Goal: Task Accomplishment & Management: Use online tool/utility

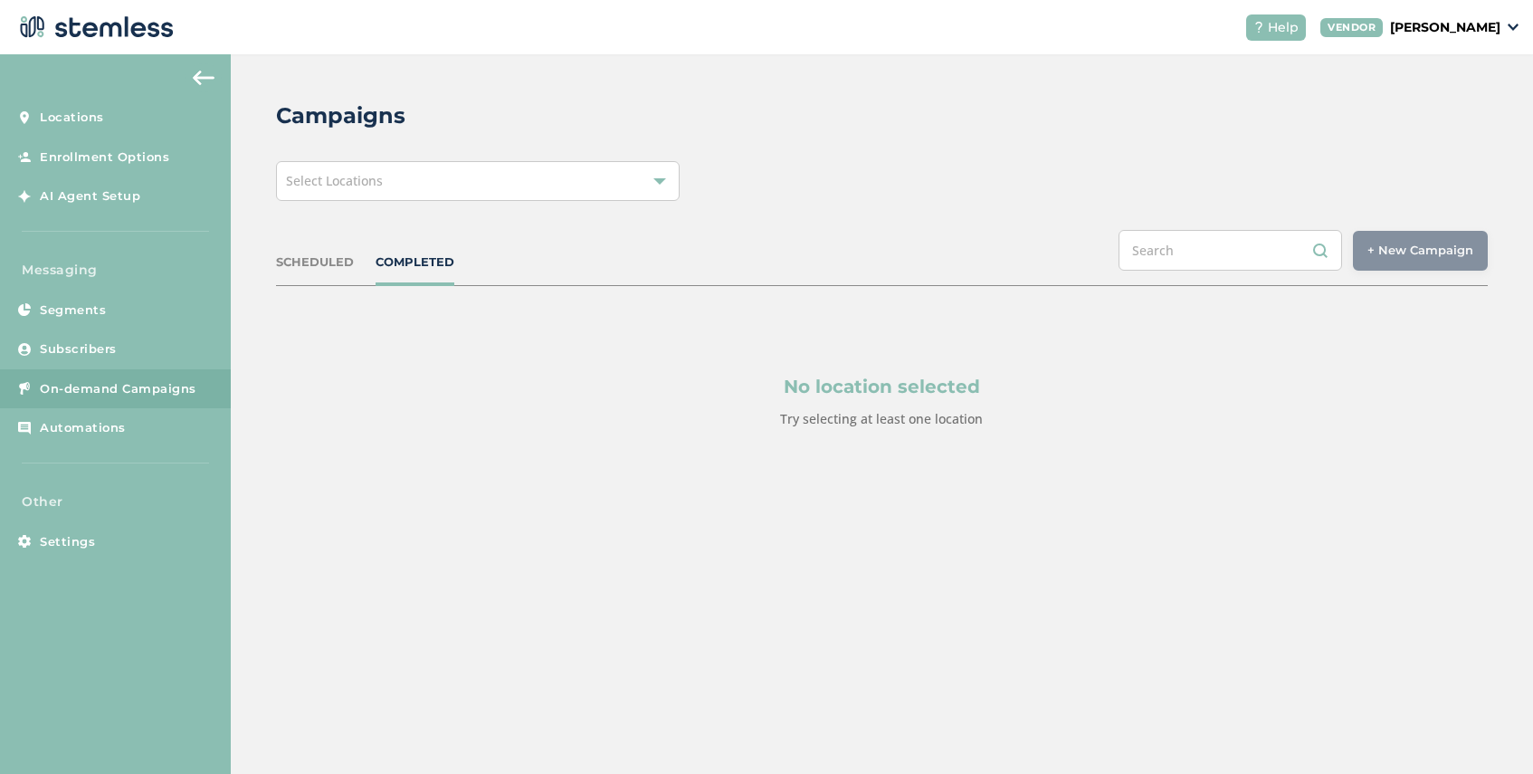
click at [431, 181] on div "Select Locations" at bounding box center [478, 181] width 404 height 40
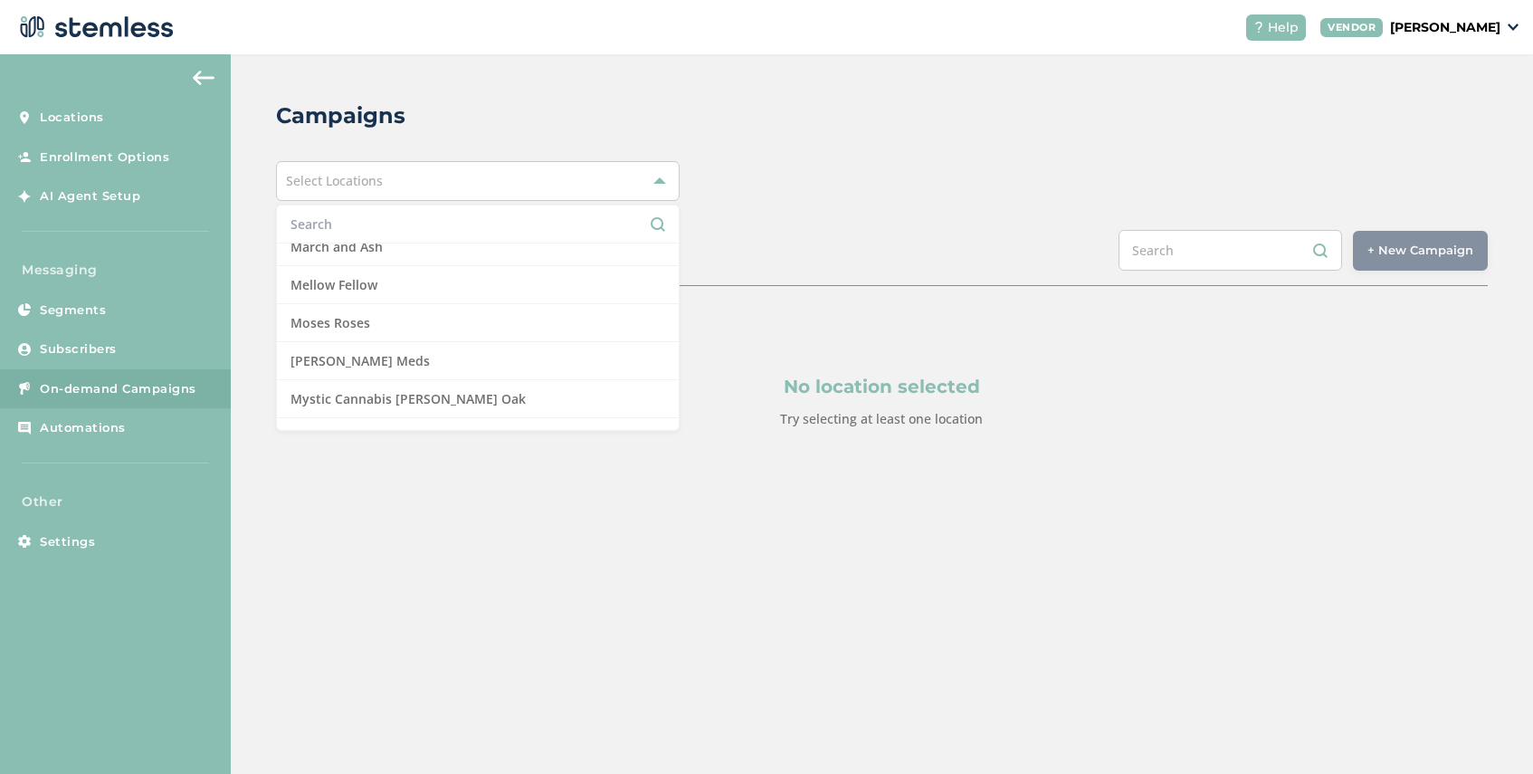
scroll to position [1108, 0]
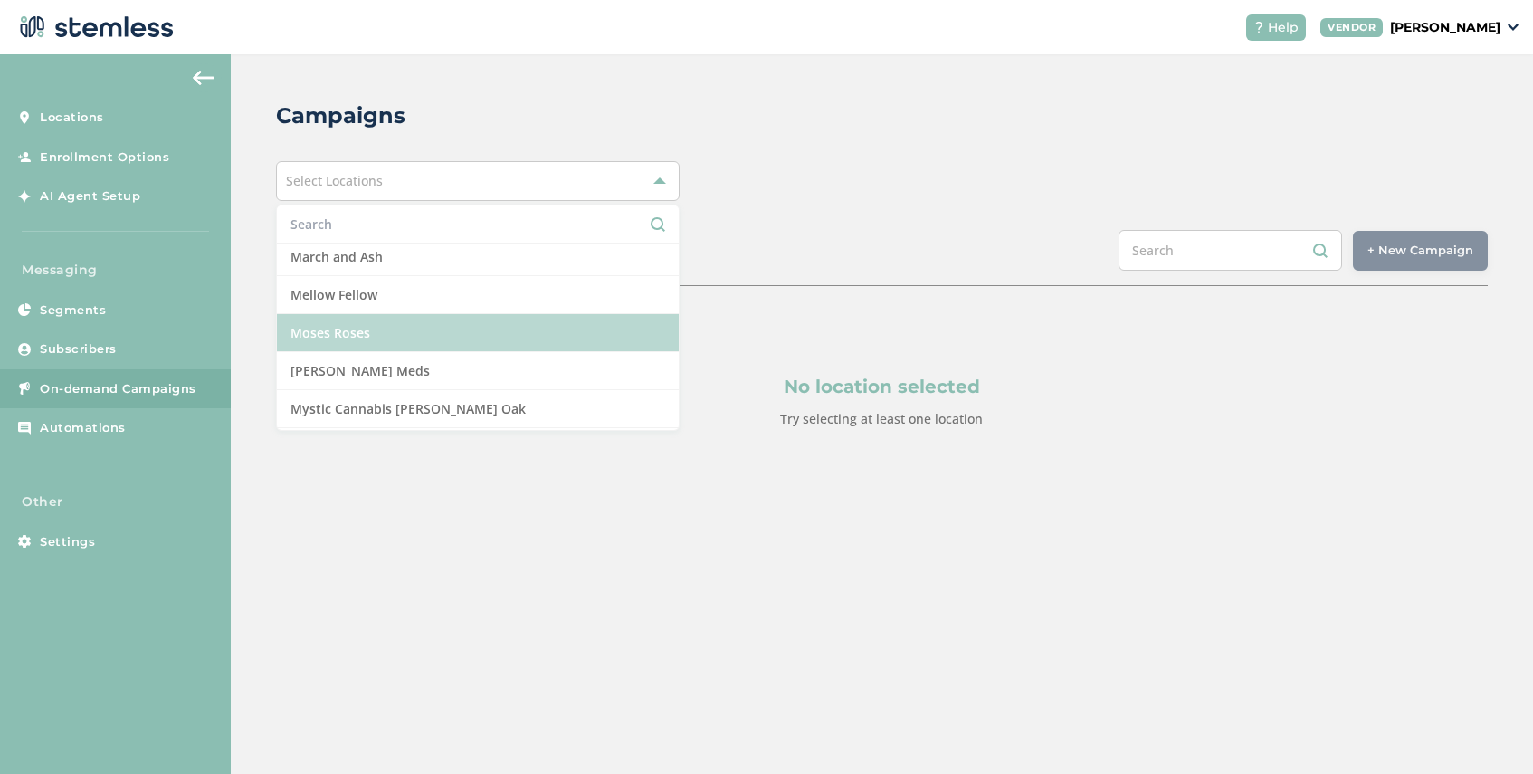
click at [378, 332] on li "Moses Roses" at bounding box center [478, 333] width 402 height 38
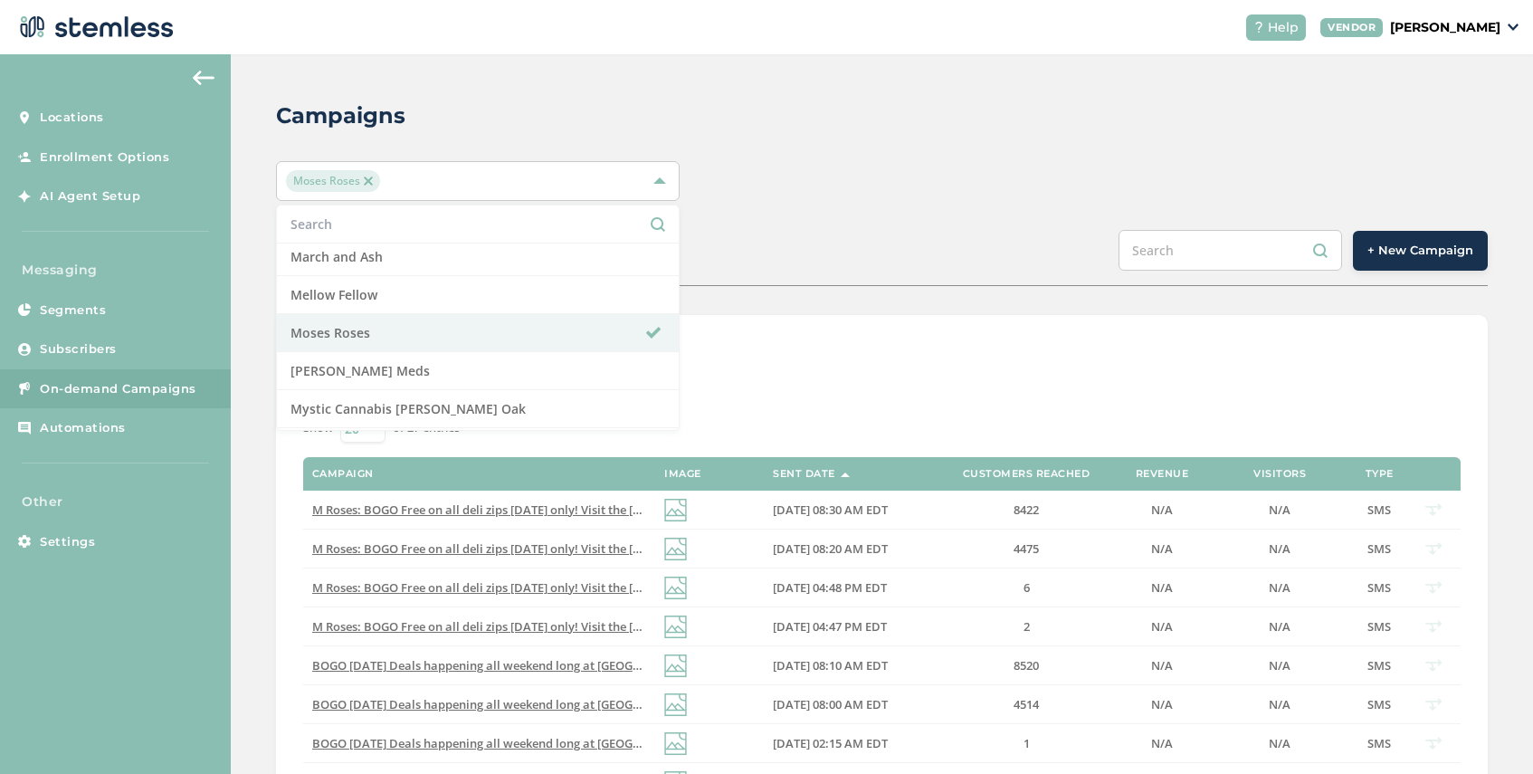
click at [838, 205] on div "Campaigns Moses Roses Select All Amazing Botanicals [PERSON_NAME] Dispensary [G…" at bounding box center [882, 724] width 1302 height 1340
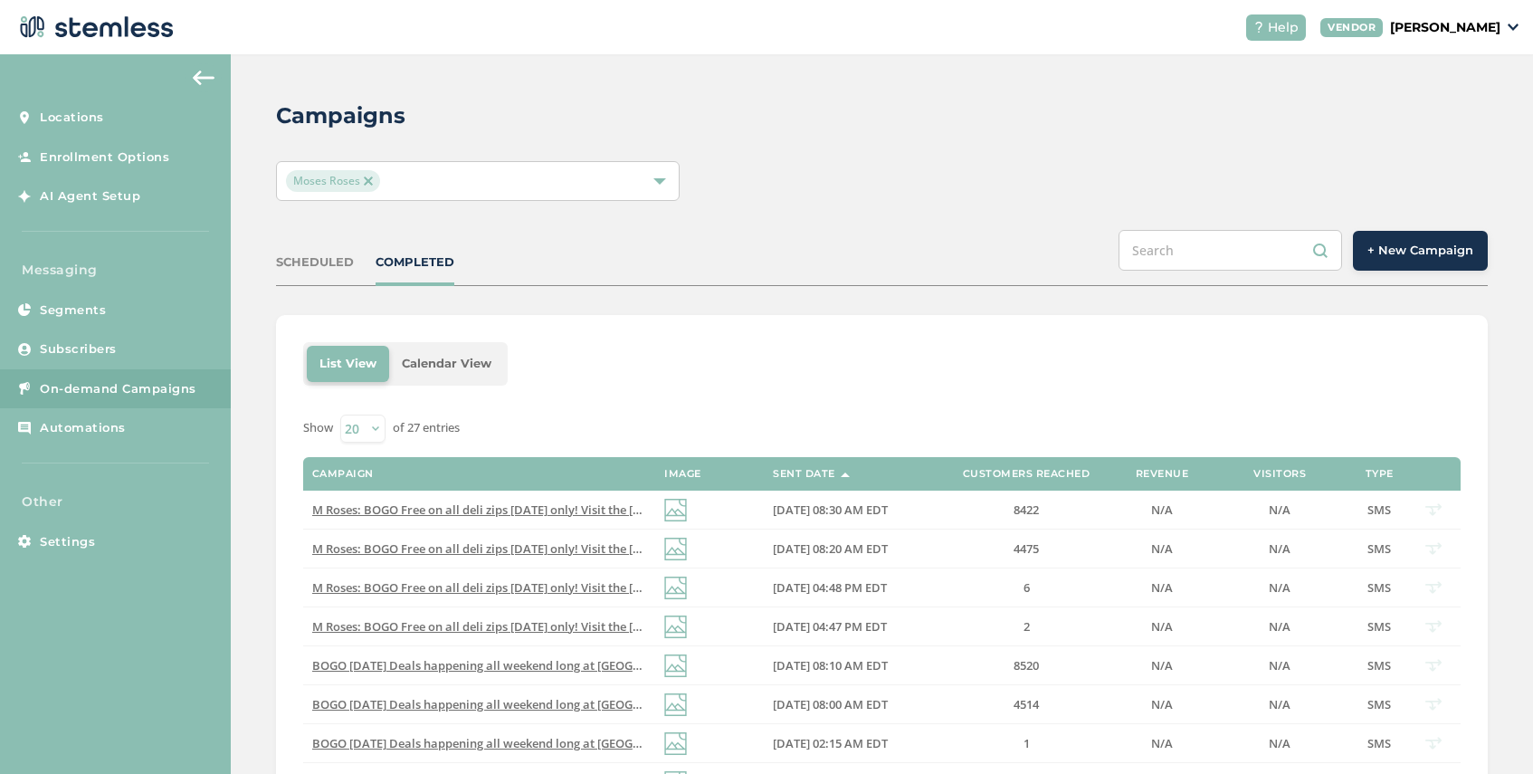
click at [1390, 246] on span "+ New Campaign" at bounding box center [1421, 251] width 106 height 18
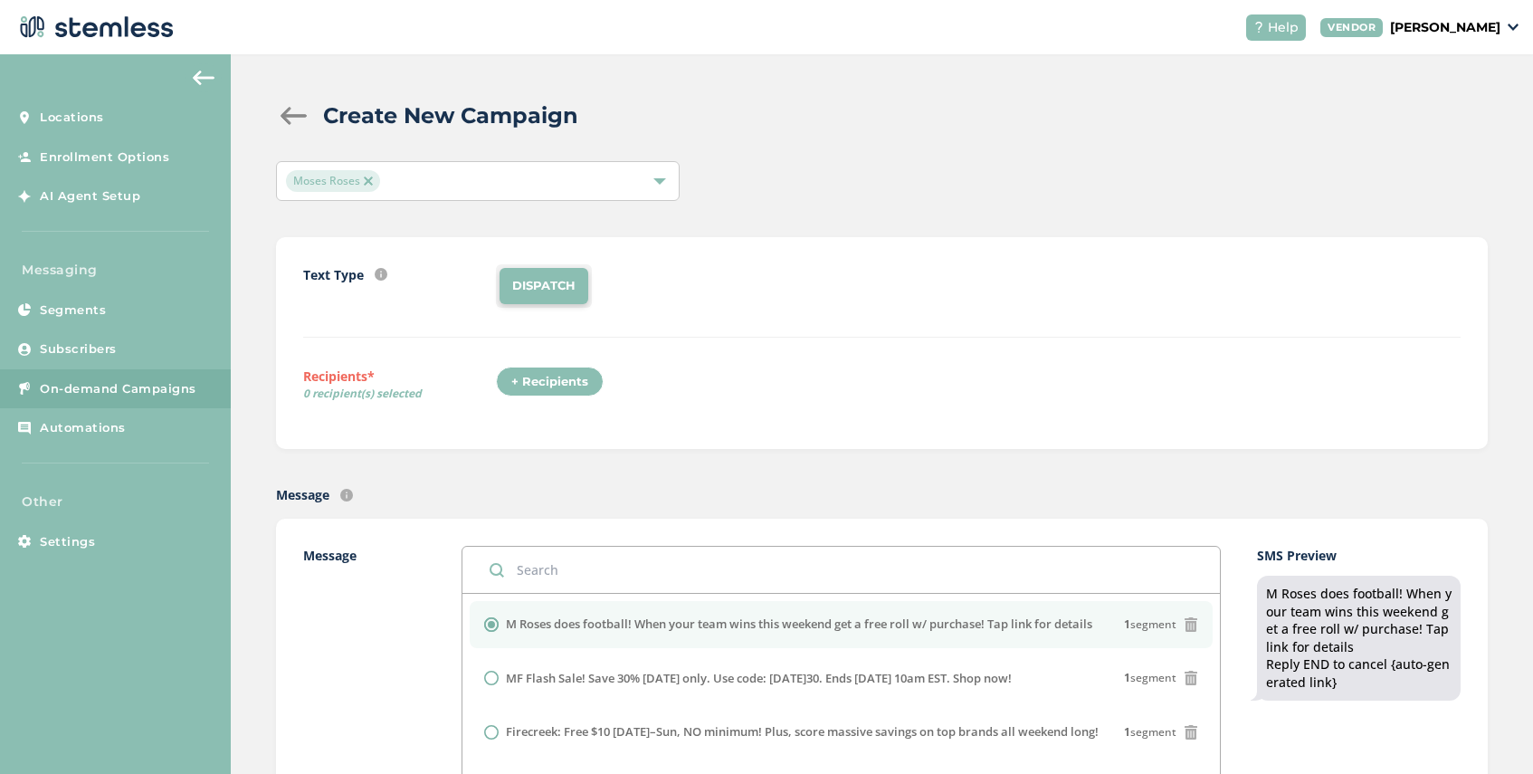
click at [560, 379] on div "+ Recipients" at bounding box center [550, 382] width 108 height 31
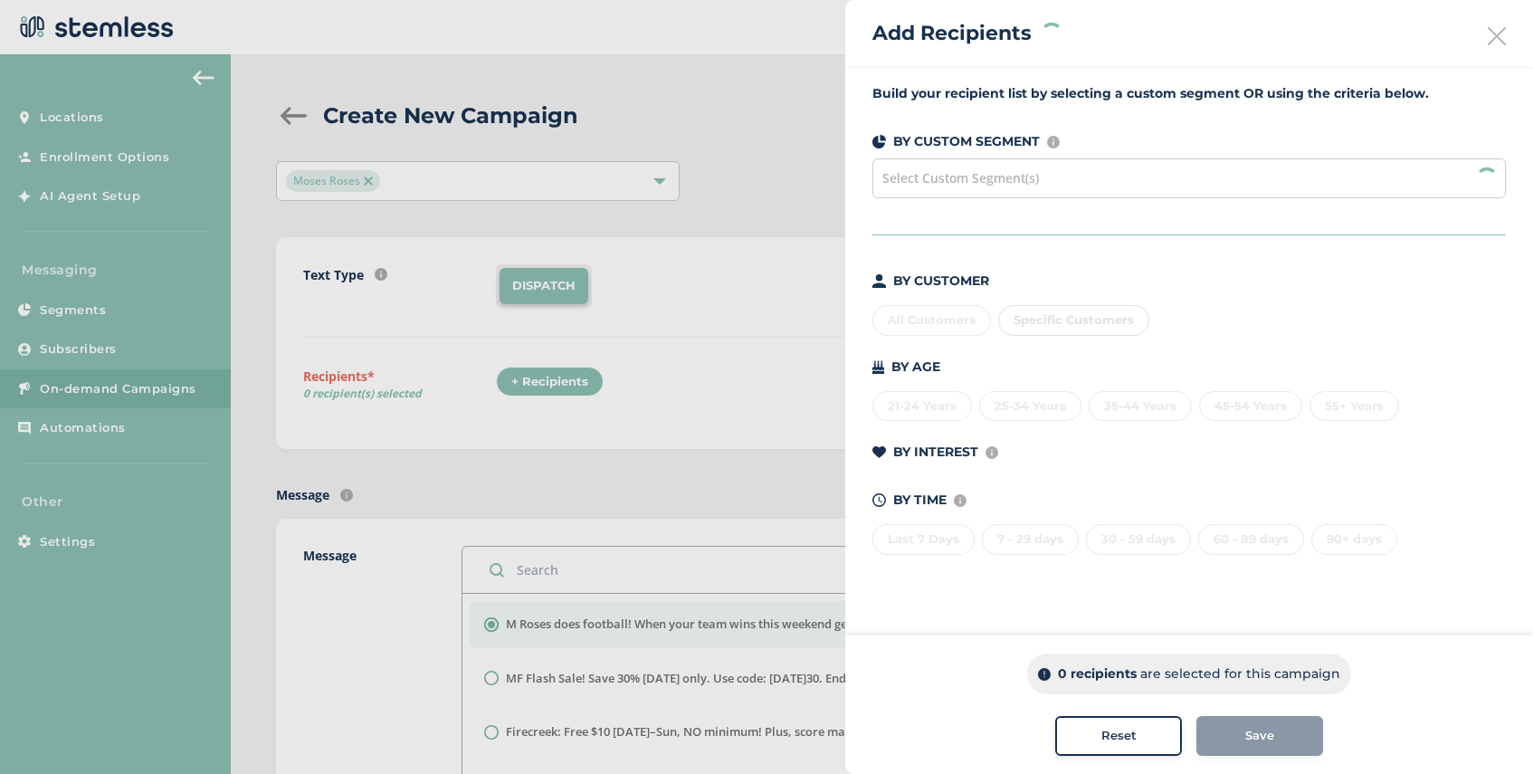
click at [981, 170] on span "Select Custom Segment(s)" at bounding box center [961, 177] width 157 height 17
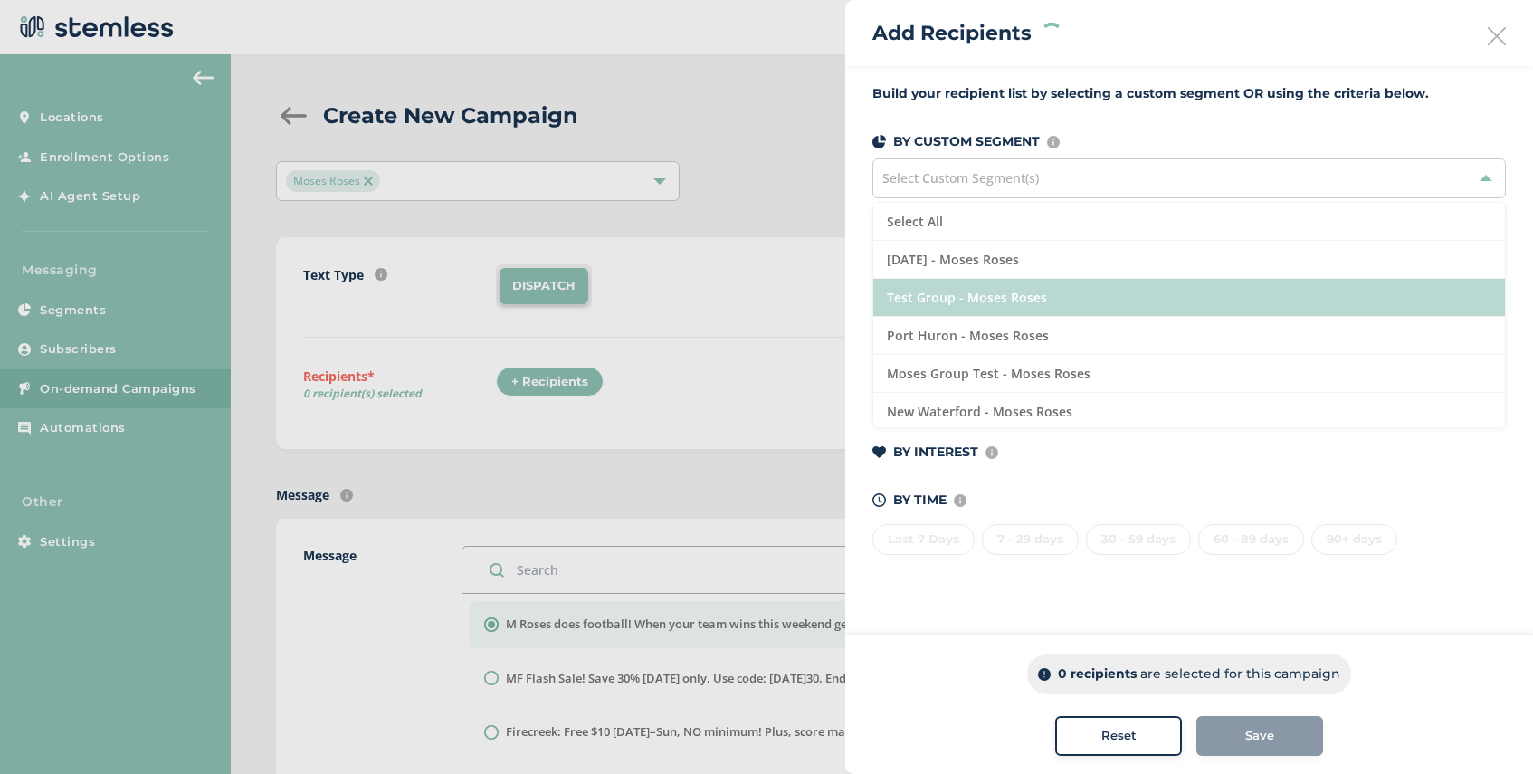
click at [1035, 292] on li "Test Group - Moses Roses" at bounding box center [1189, 298] width 632 height 38
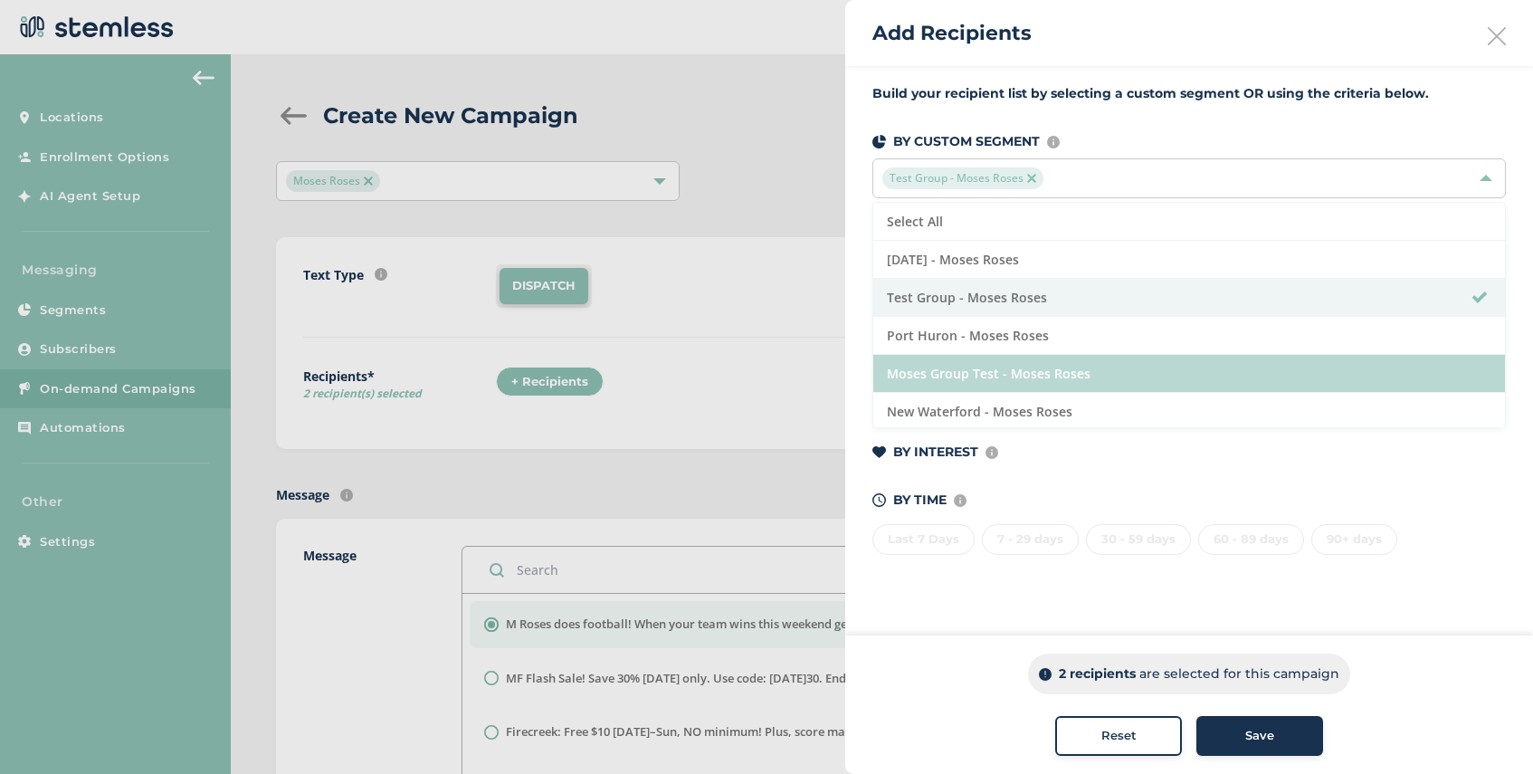
click at [1048, 368] on li "Moses Group Test - Moses Roses" at bounding box center [1189, 374] width 632 height 38
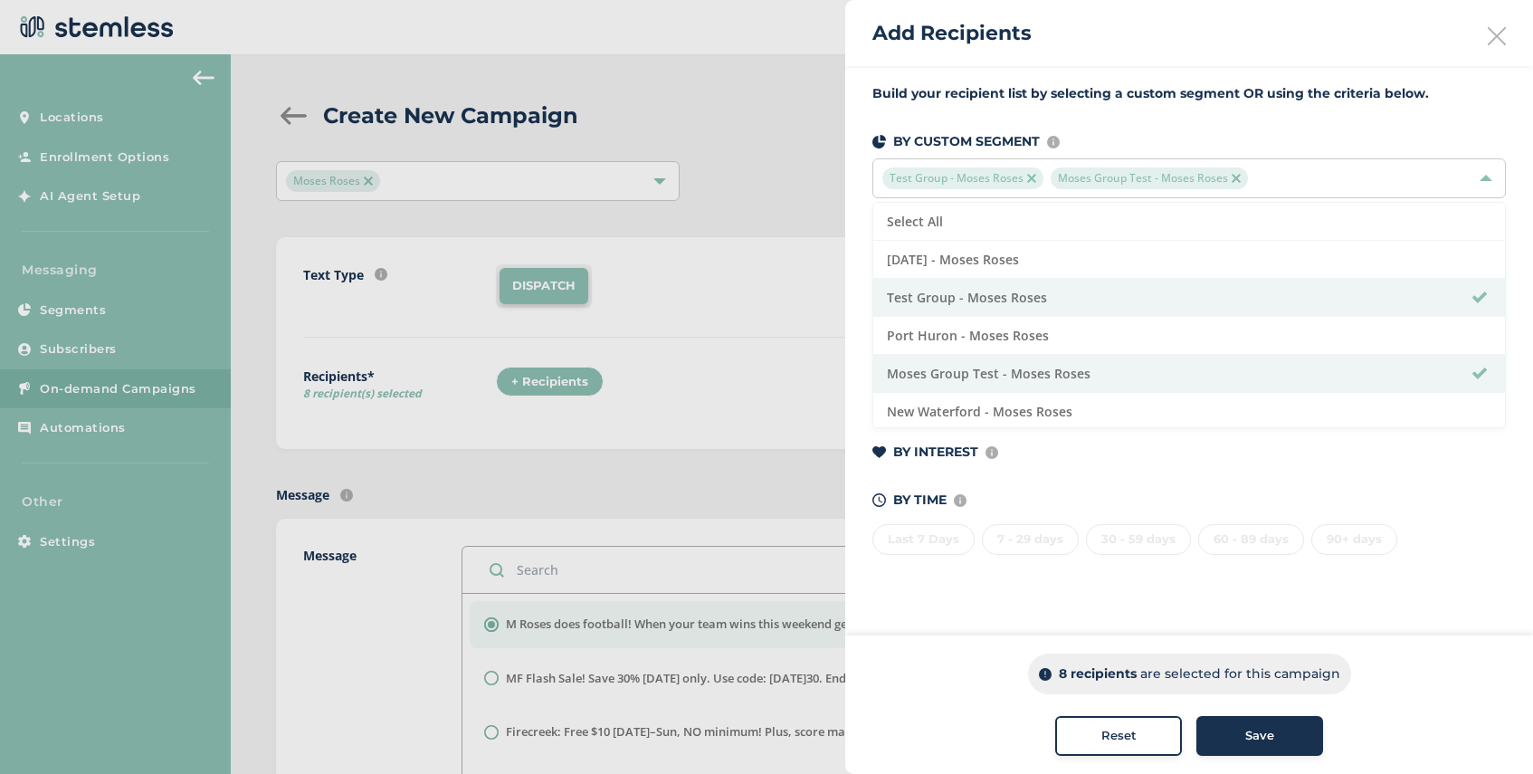
click at [1257, 734] on span "Save" at bounding box center [1259, 736] width 29 height 18
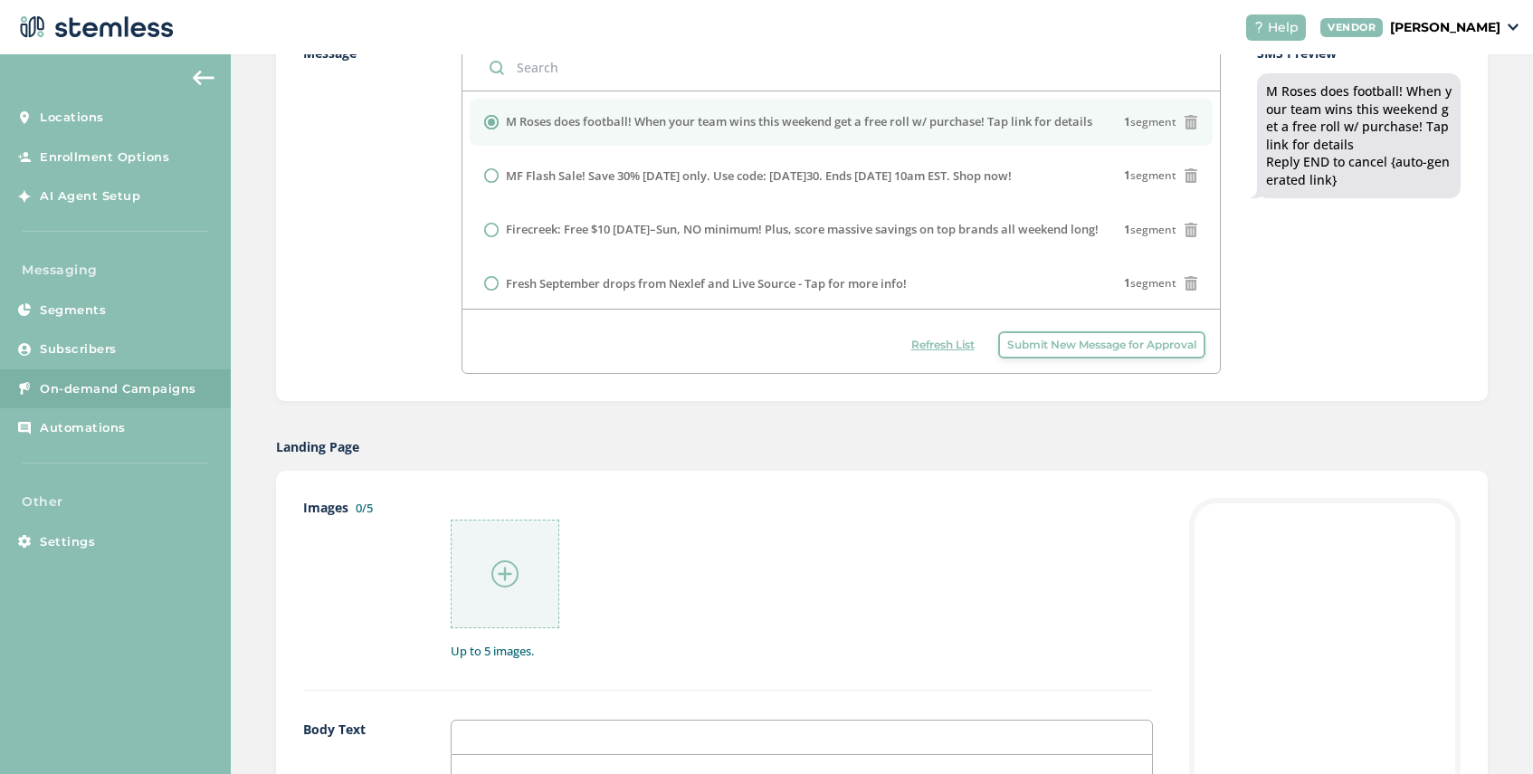
scroll to position [568, 0]
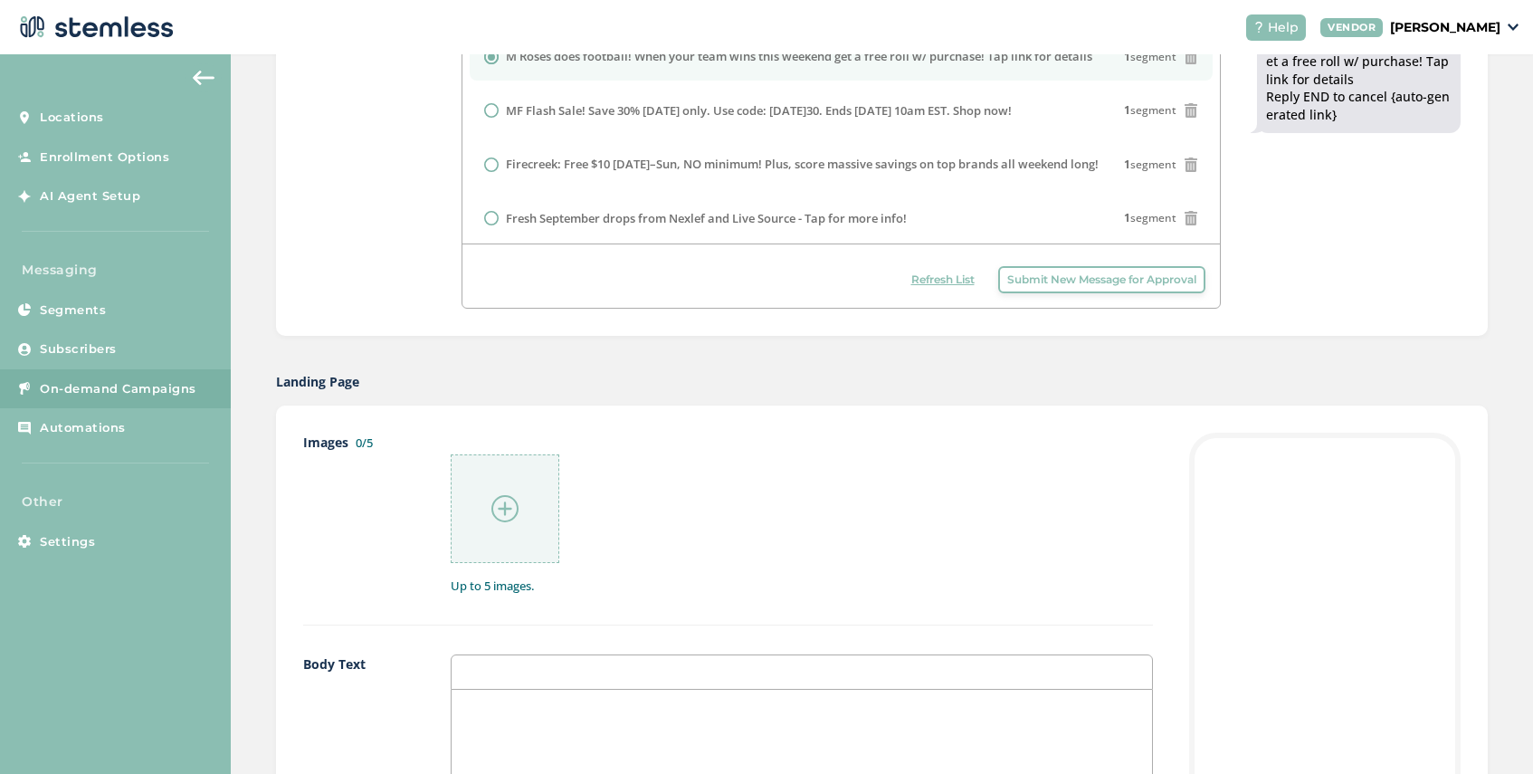
click at [507, 505] on img at bounding box center [504, 508] width 27 height 27
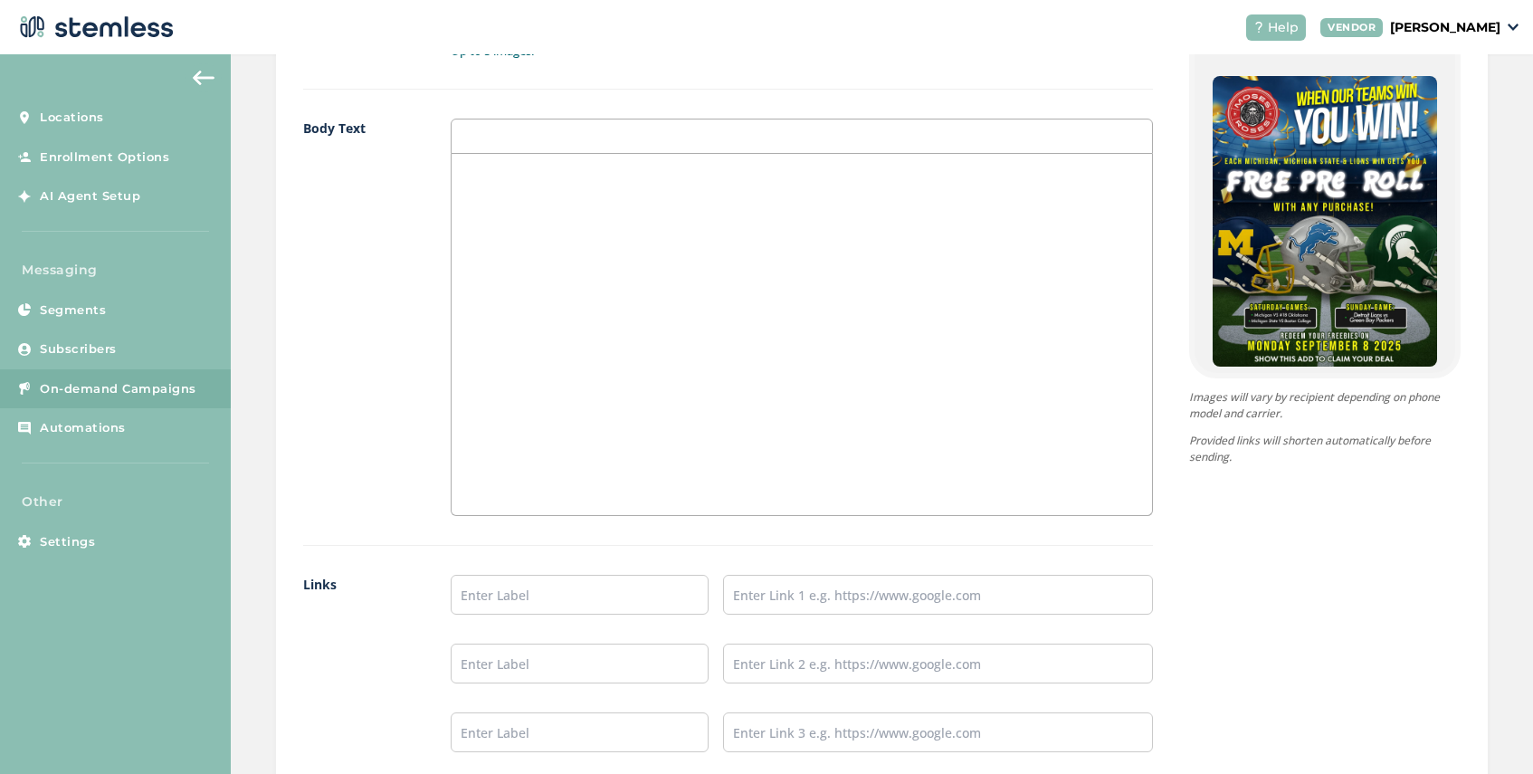
scroll to position [1207, 0]
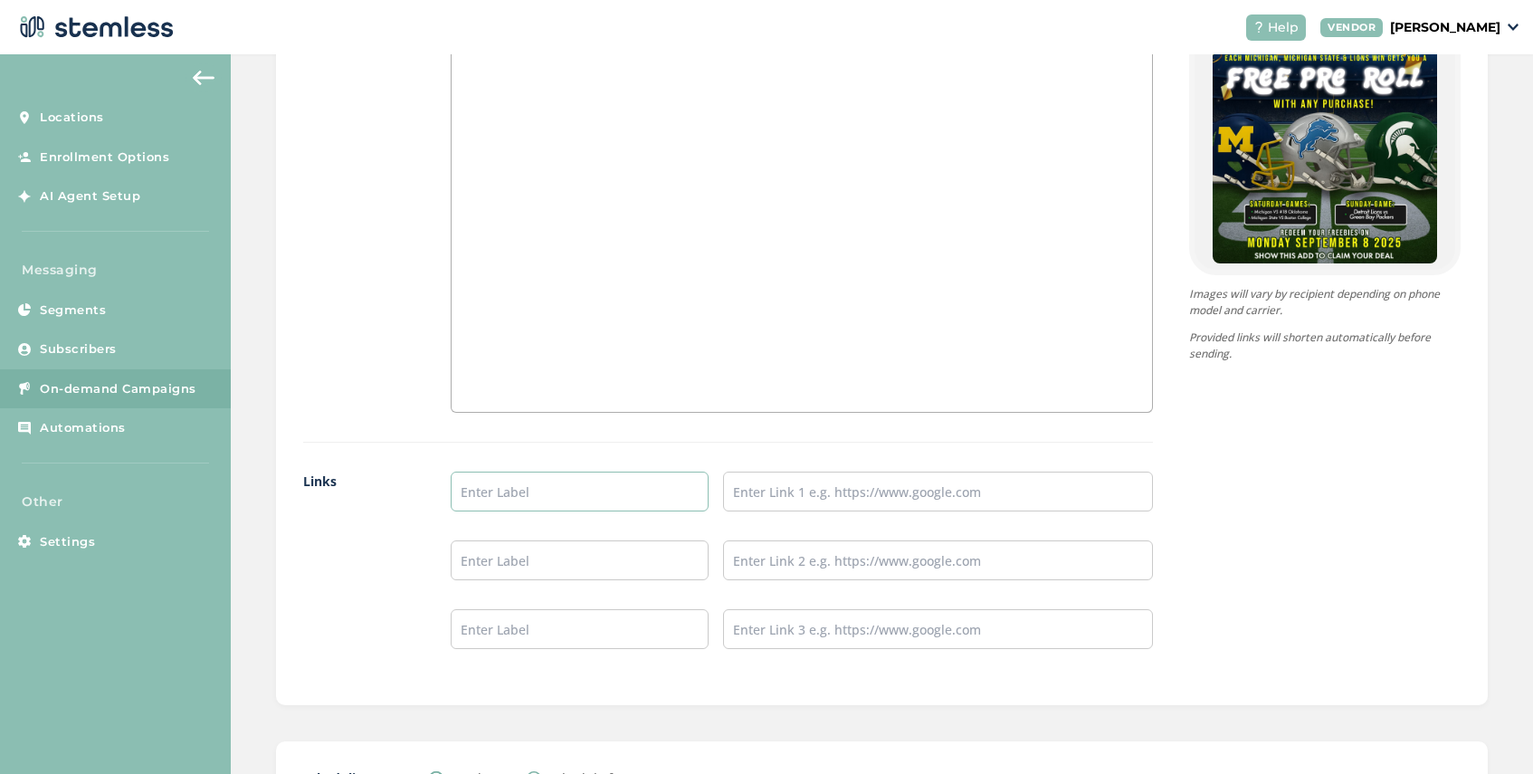
click at [513, 483] on input "text" at bounding box center [580, 492] width 258 height 40
type input "SHOP [GEOGRAPHIC_DATA]"
click at [574, 558] on input "text" at bounding box center [580, 560] width 258 height 40
type input "s"
click at [817, 485] on input "text" at bounding box center [938, 492] width 430 height 40
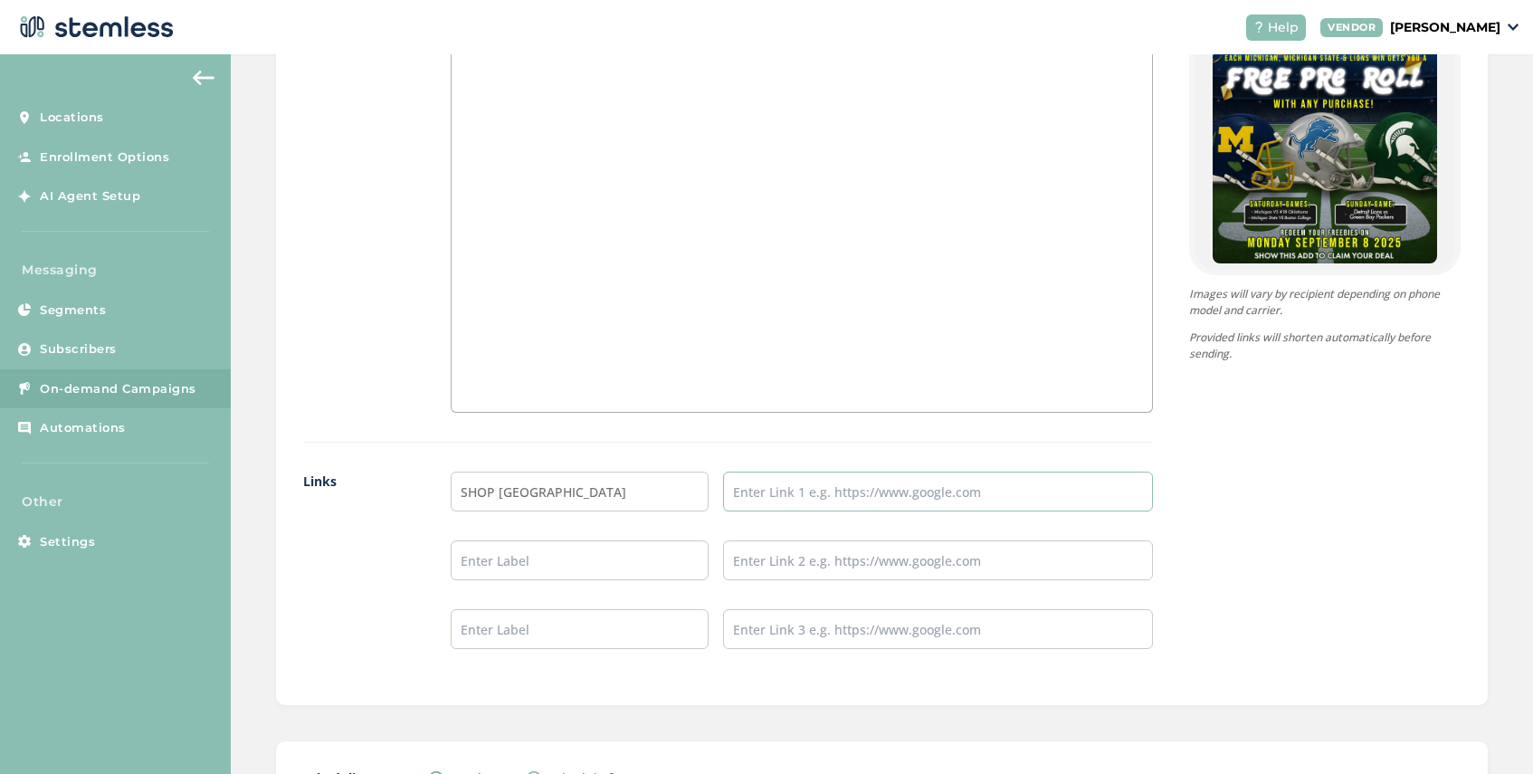
type input "[URL][DOMAIN_NAME]"
click at [571, 558] on input "text" at bounding box center [580, 560] width 258 height 40
type input "SHOP [GEOGRAPHIC_DATA]"
click at [770, 559] on input "text" at bounding box center [938, 560] width 430 height 40
click at [866, 639] on input "text" at bounding box center [938, 629] width 430 height 40
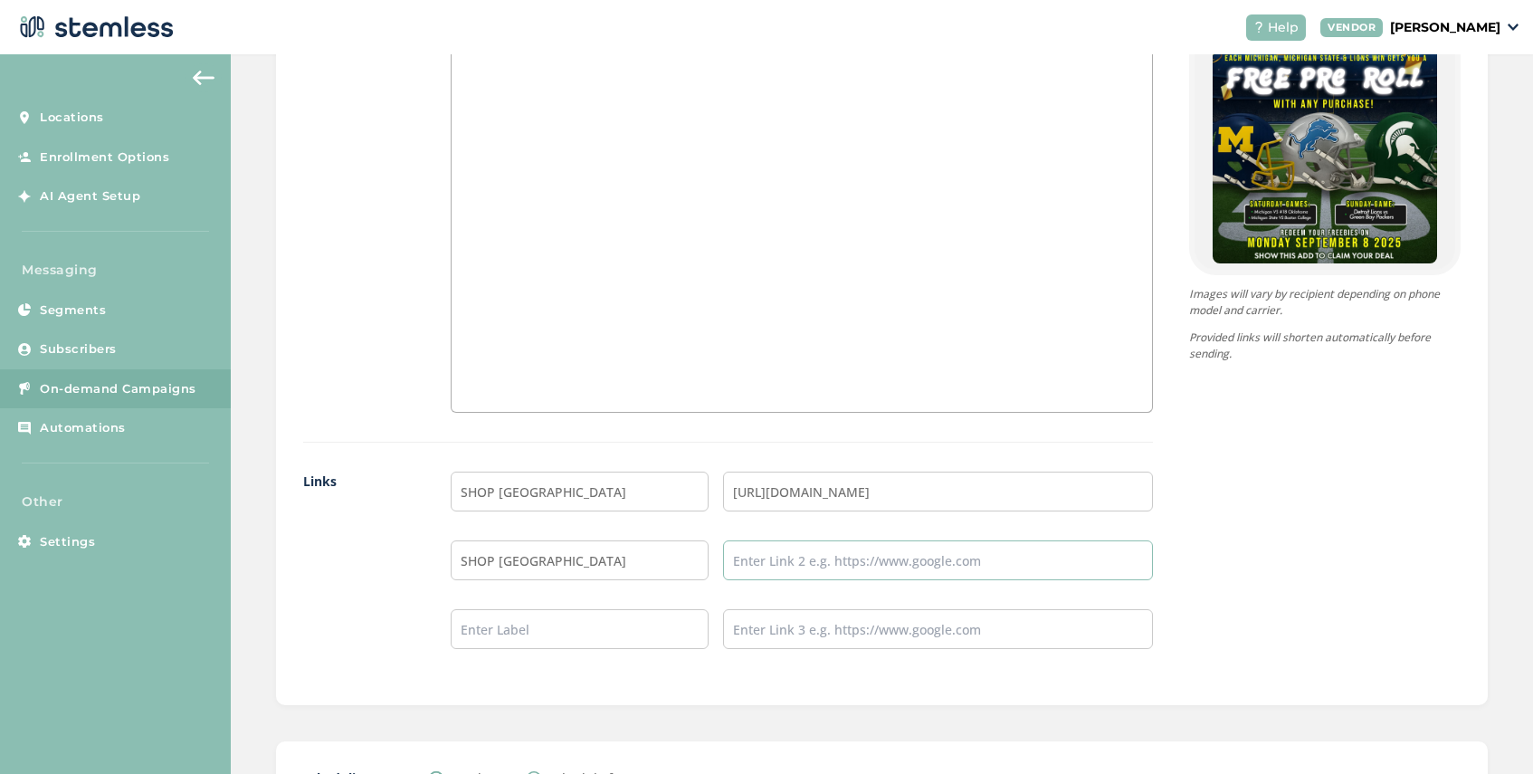
click at [819, 557] on input "text" at bounding box center [938, 560] width 430 height 40
click at [773, 565] on input "text" at bounding box center [938, 560] width 430 height 40
paste input "[URL][DOMAIN_NAME]"
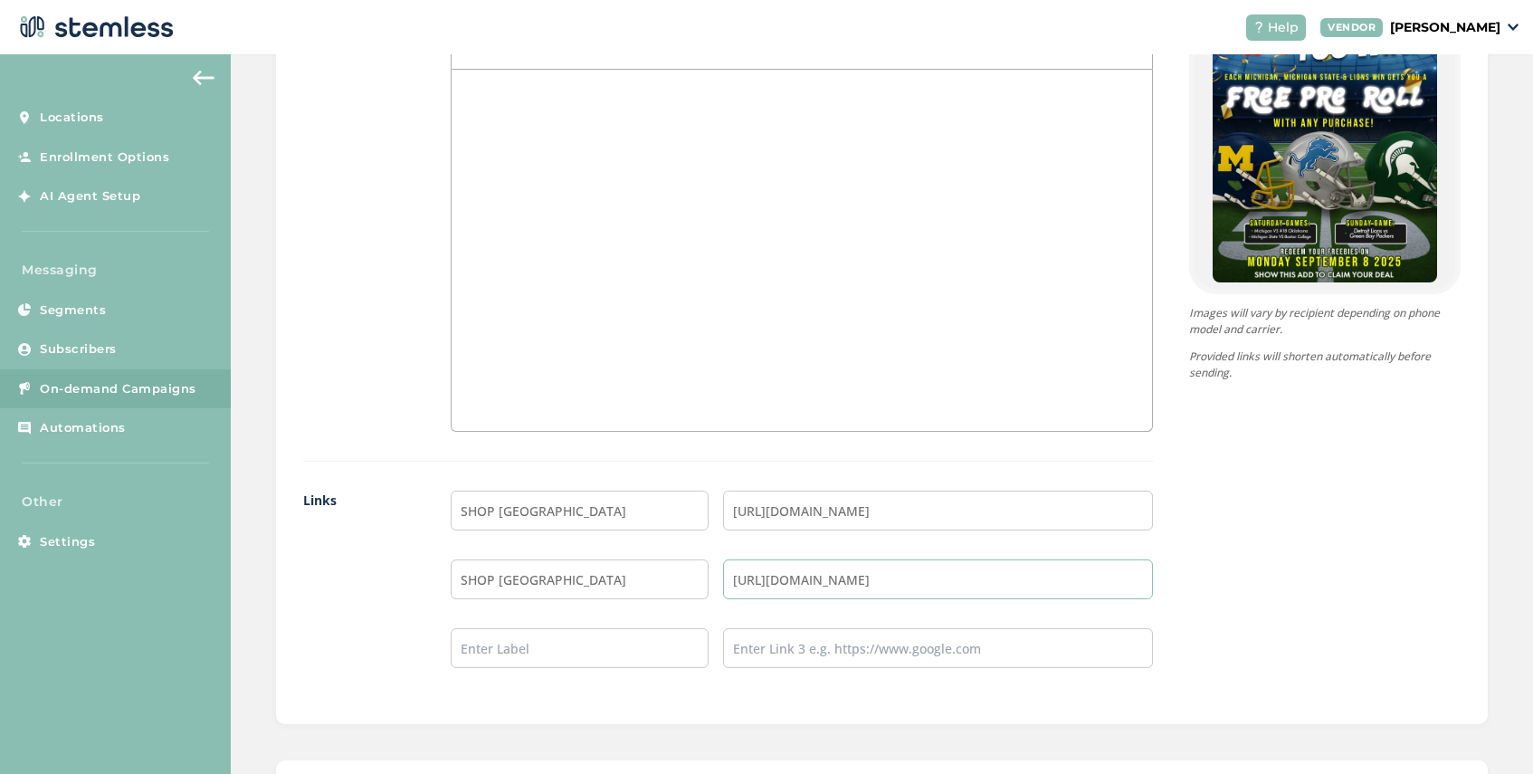
scroll to position [1361, 0]
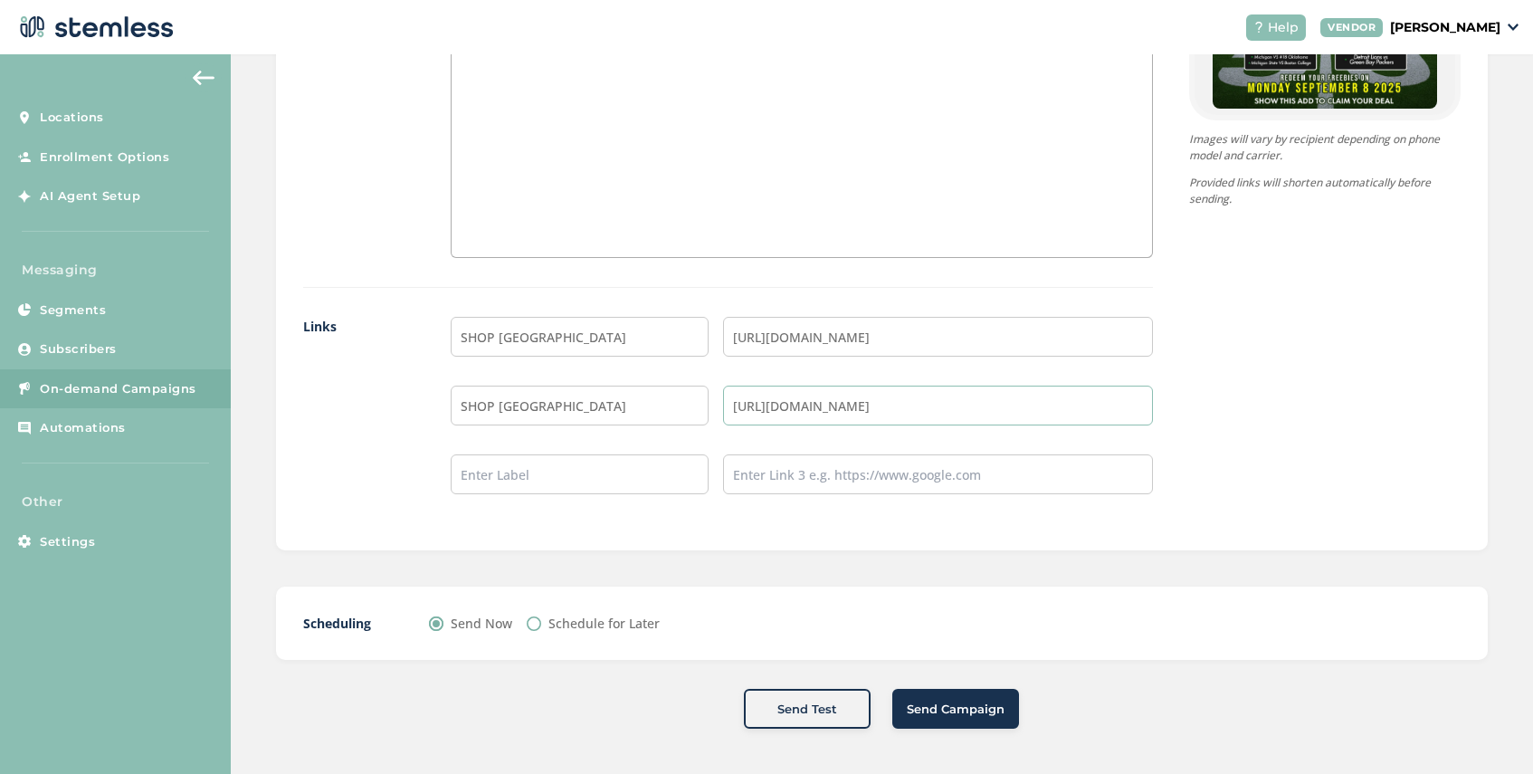
type input "[URL][DOMAIN_NAME]"
click at [953, 705] on span "Send Campaign" at bounding box center [956, 710] width 98 height 18
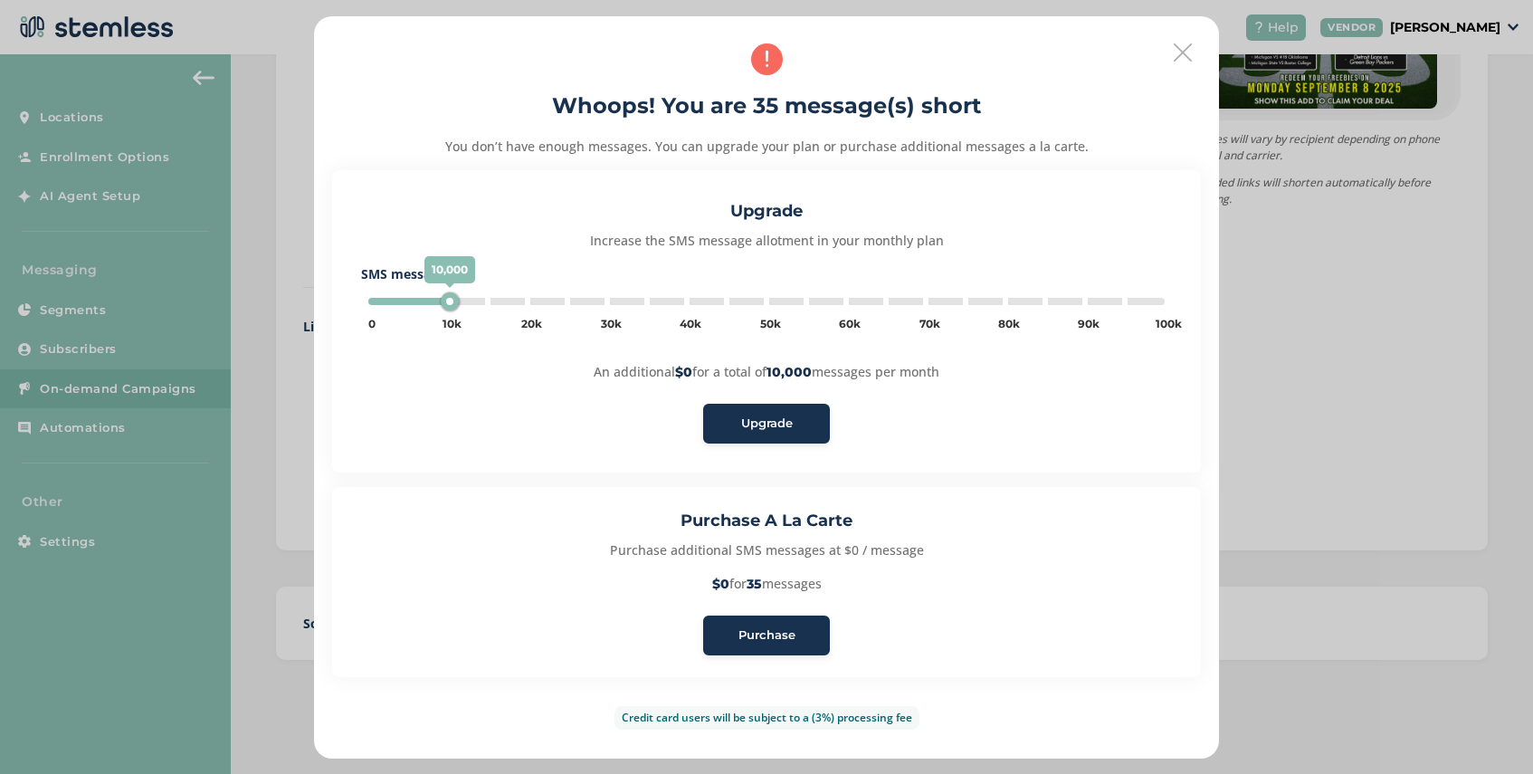
type input "5000"
click at [751, 640] on span "Purchase" at bounding box center [767, 635] width 57 height 18
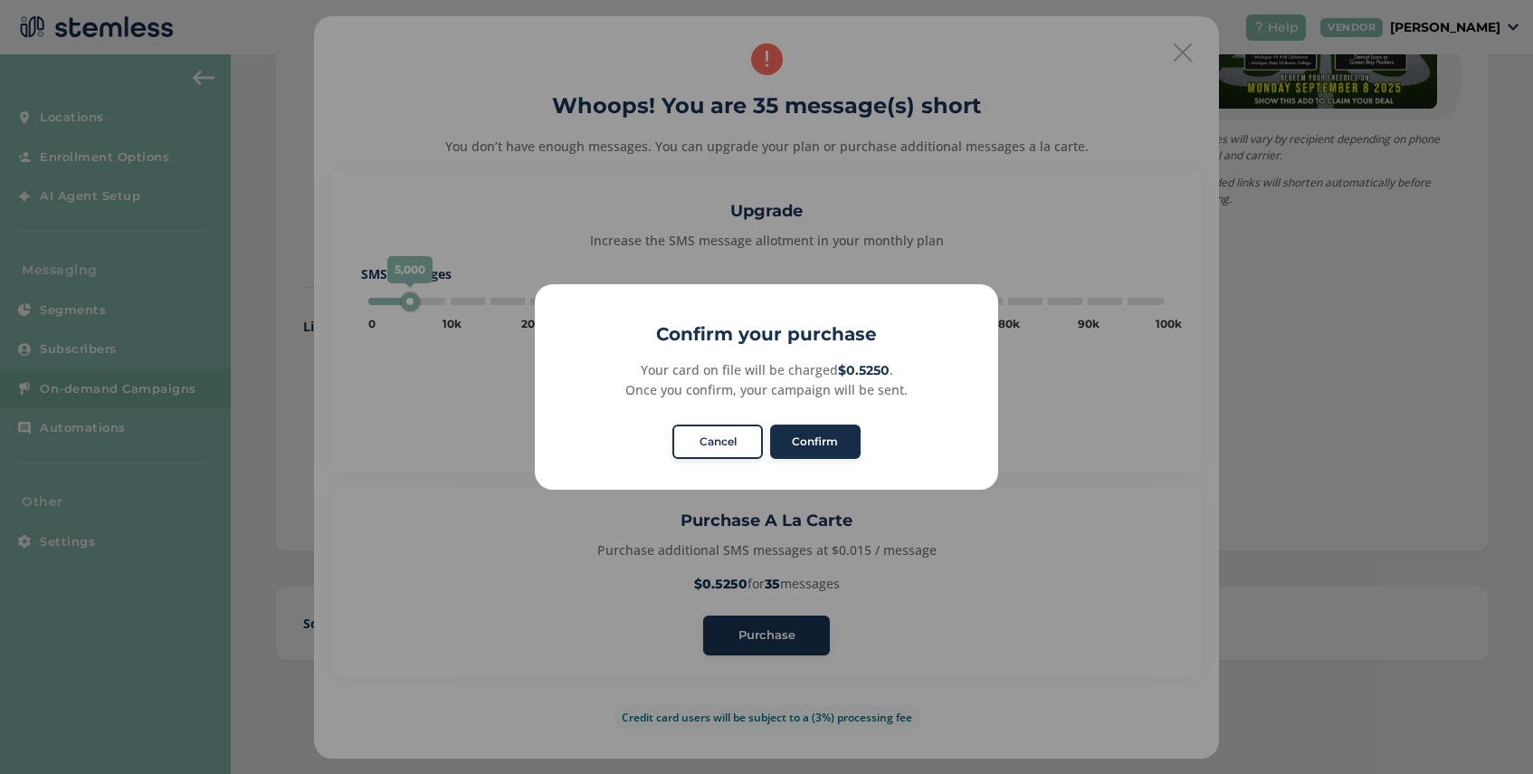
click at [818, 435] on button "Confirm" at bounding box center [815, 442] width 91 height 34
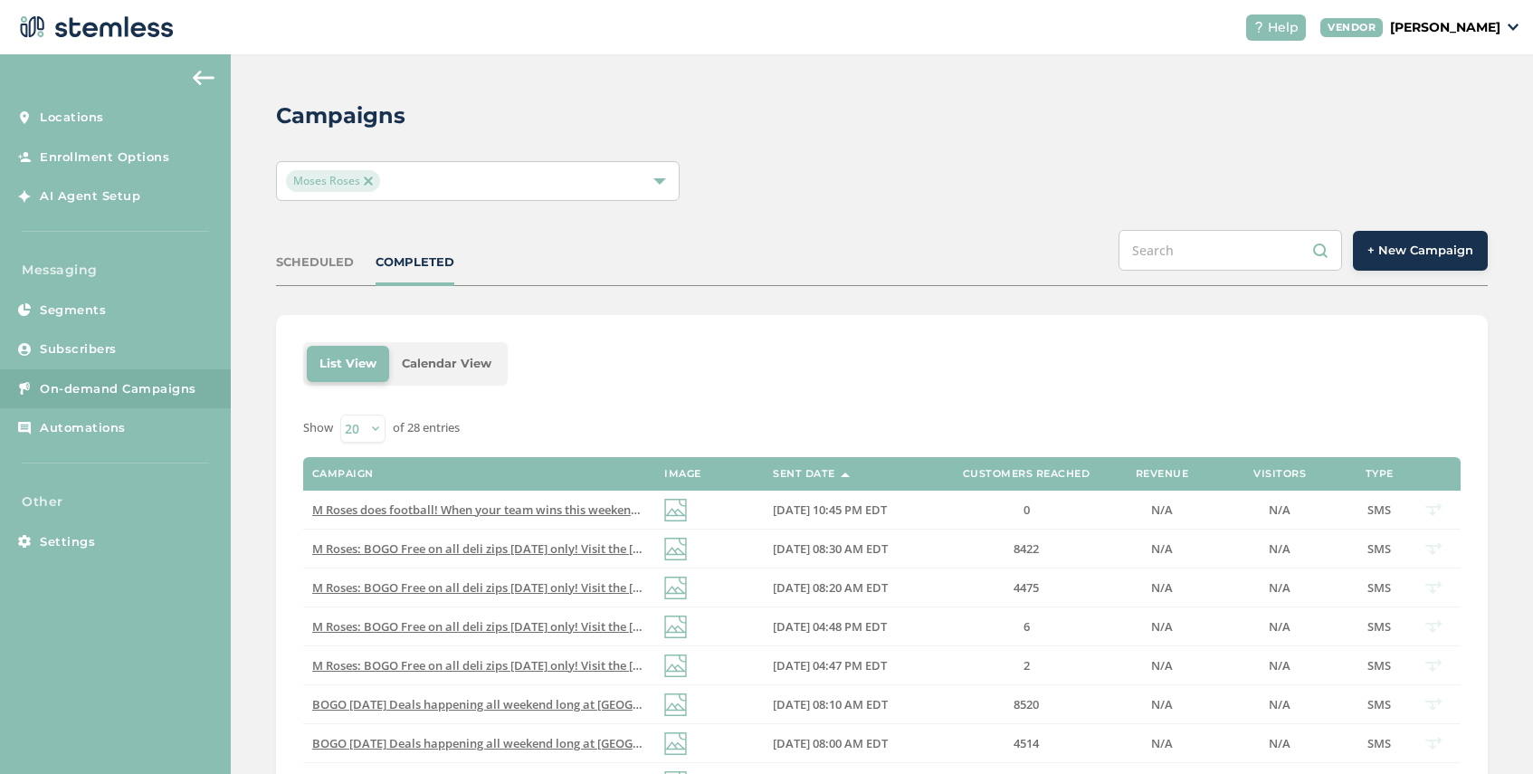
click at [372, 185] on span "Moses Roses" at bounding box center [333, 181] width 94 height 22
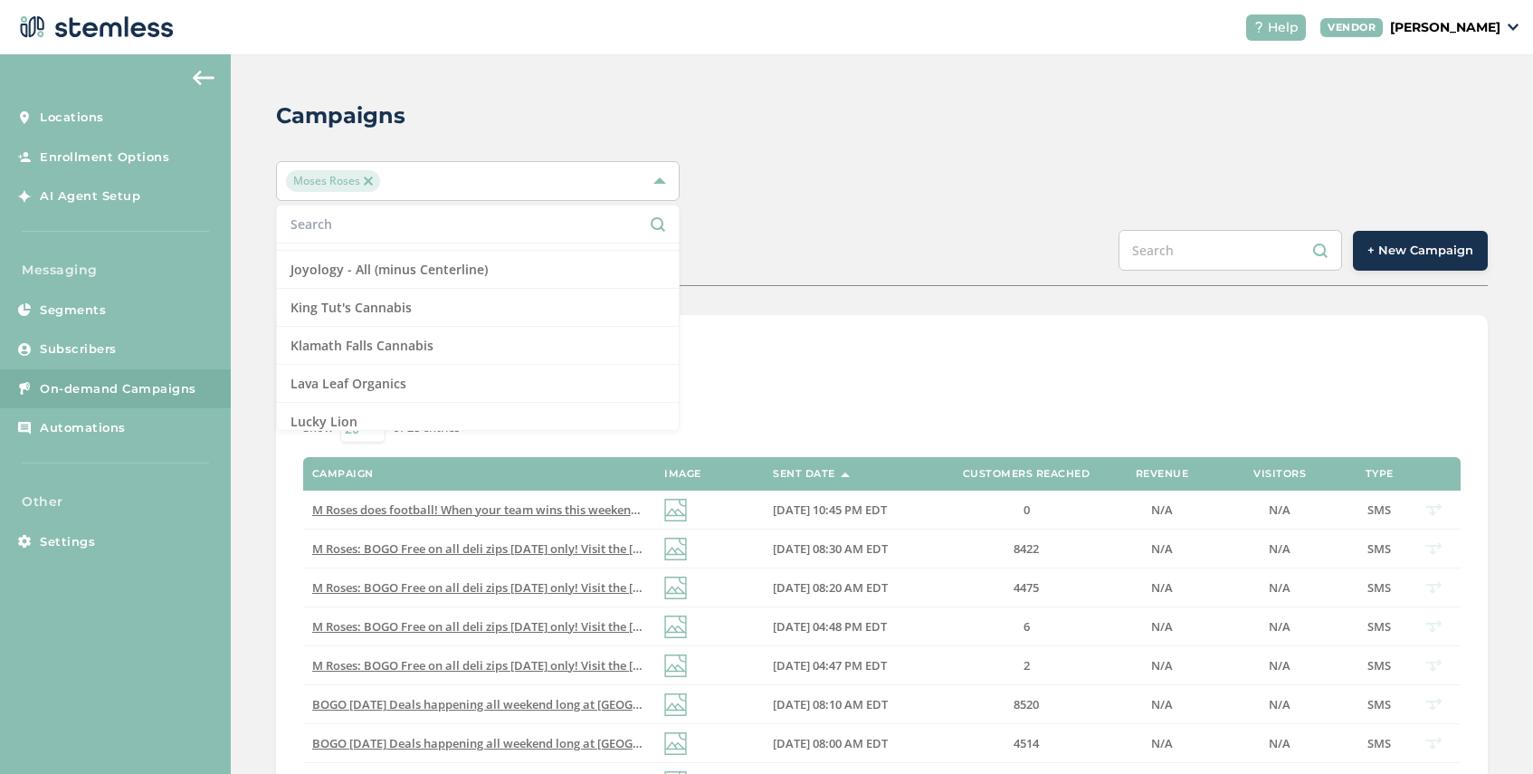
scroll to position [1051, 0]
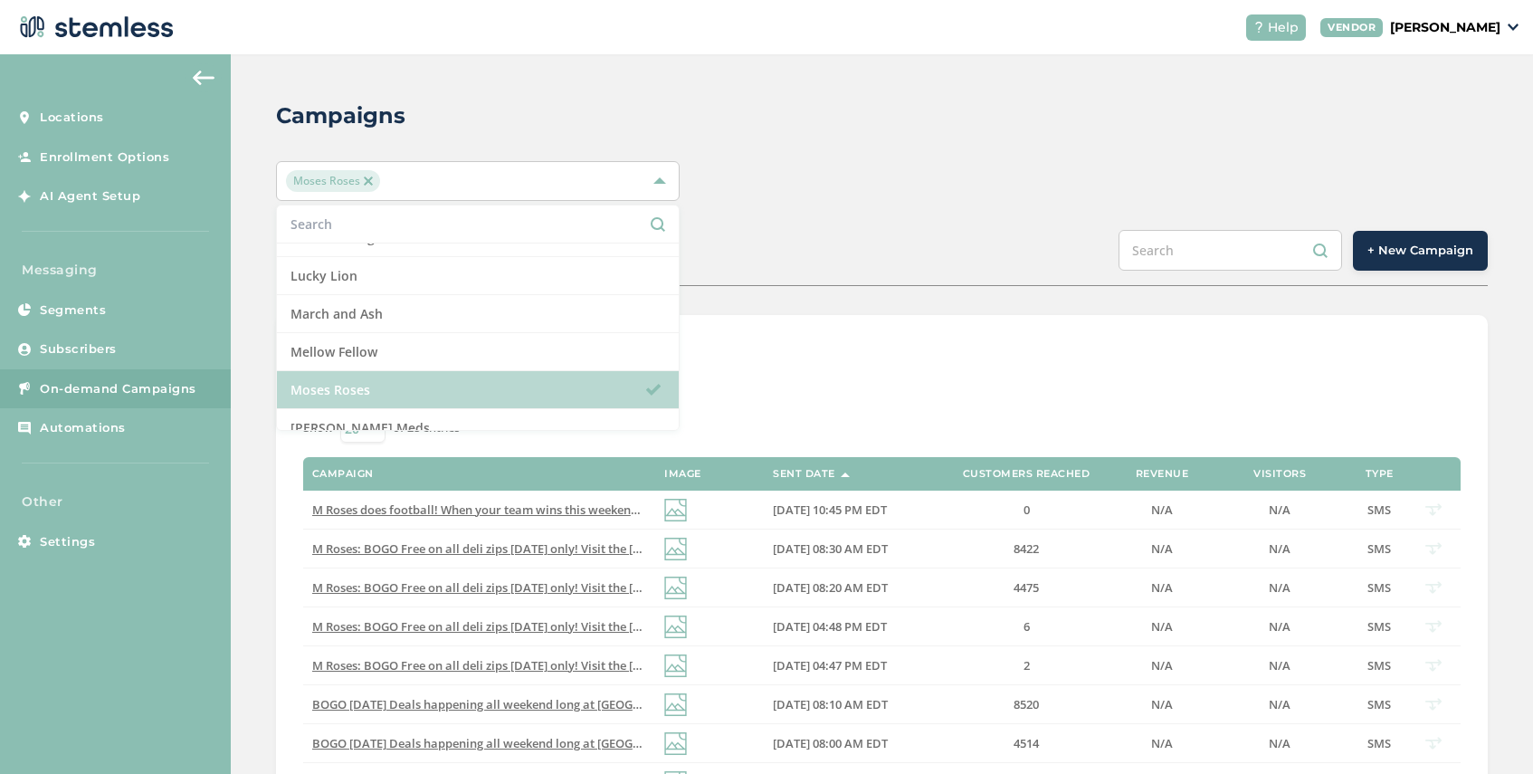
click at [394, 393] on li "Moses Roses" at bounding box center [478, 390] width 402 height 38
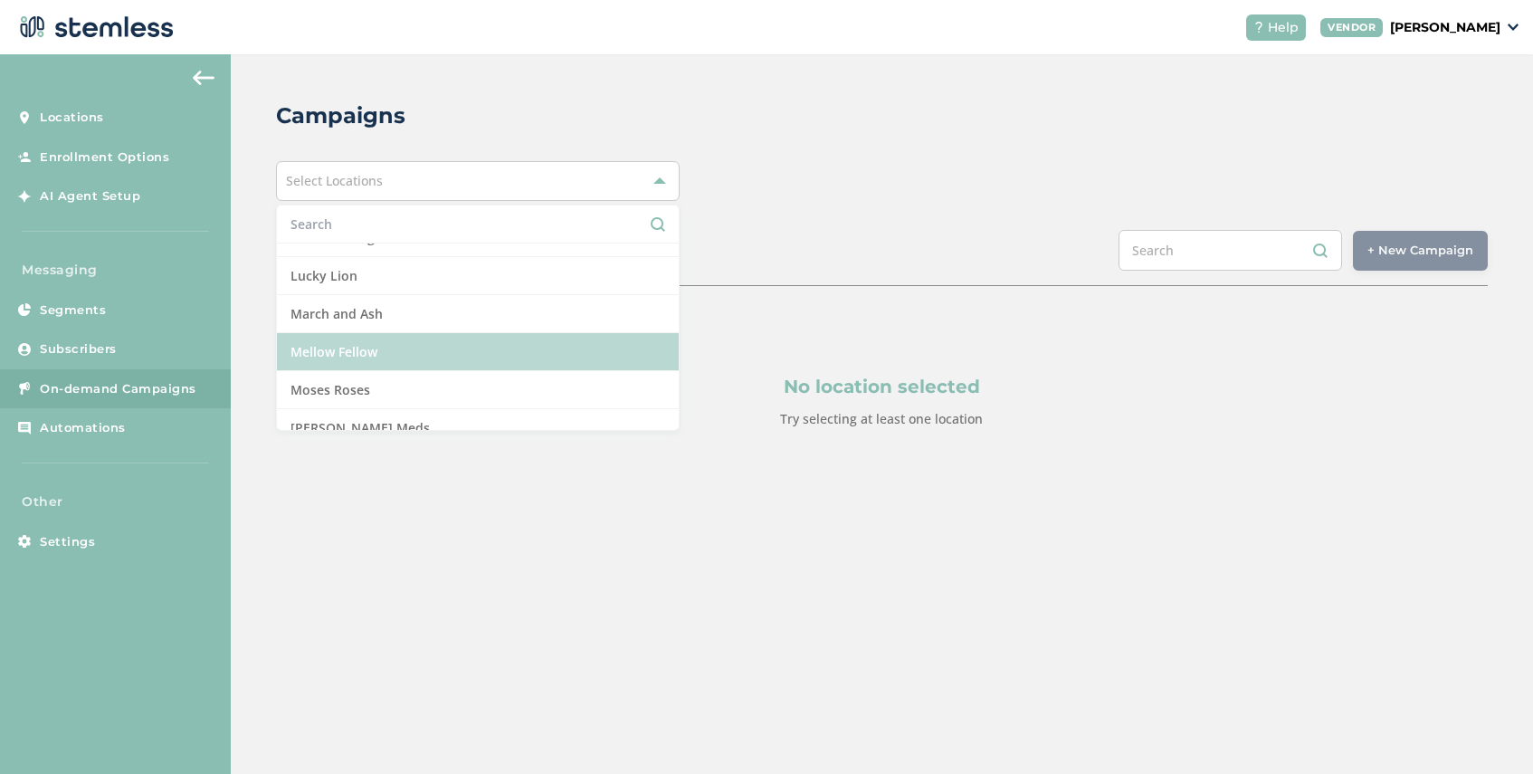
click at [409, 349] on li "Mellow Fellow" at bounding box center [478, 352] width 402 height 38
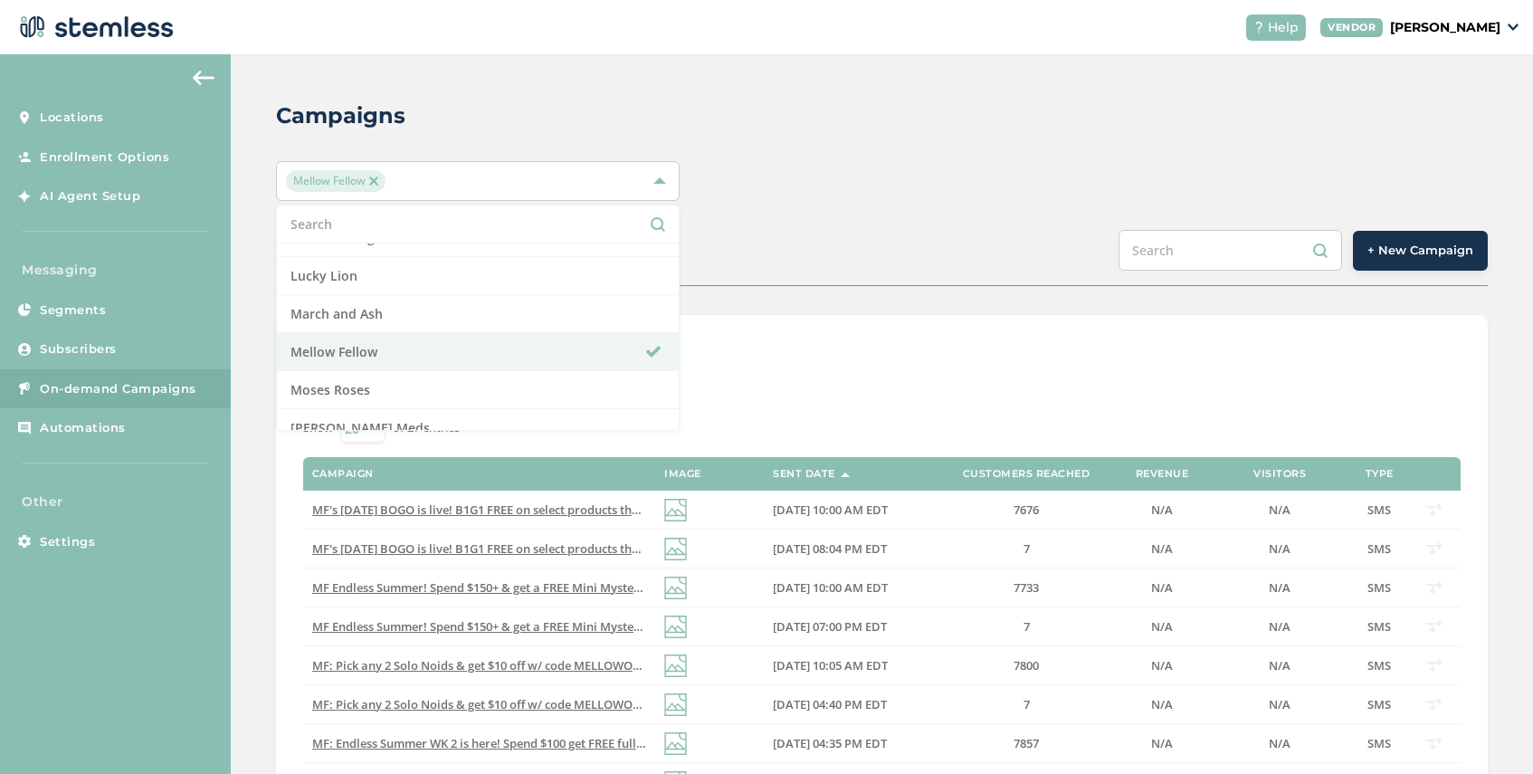
click at [1392, 259] on button "+ New Campaign" at bounding box center [1420, 251] width 135 height 40
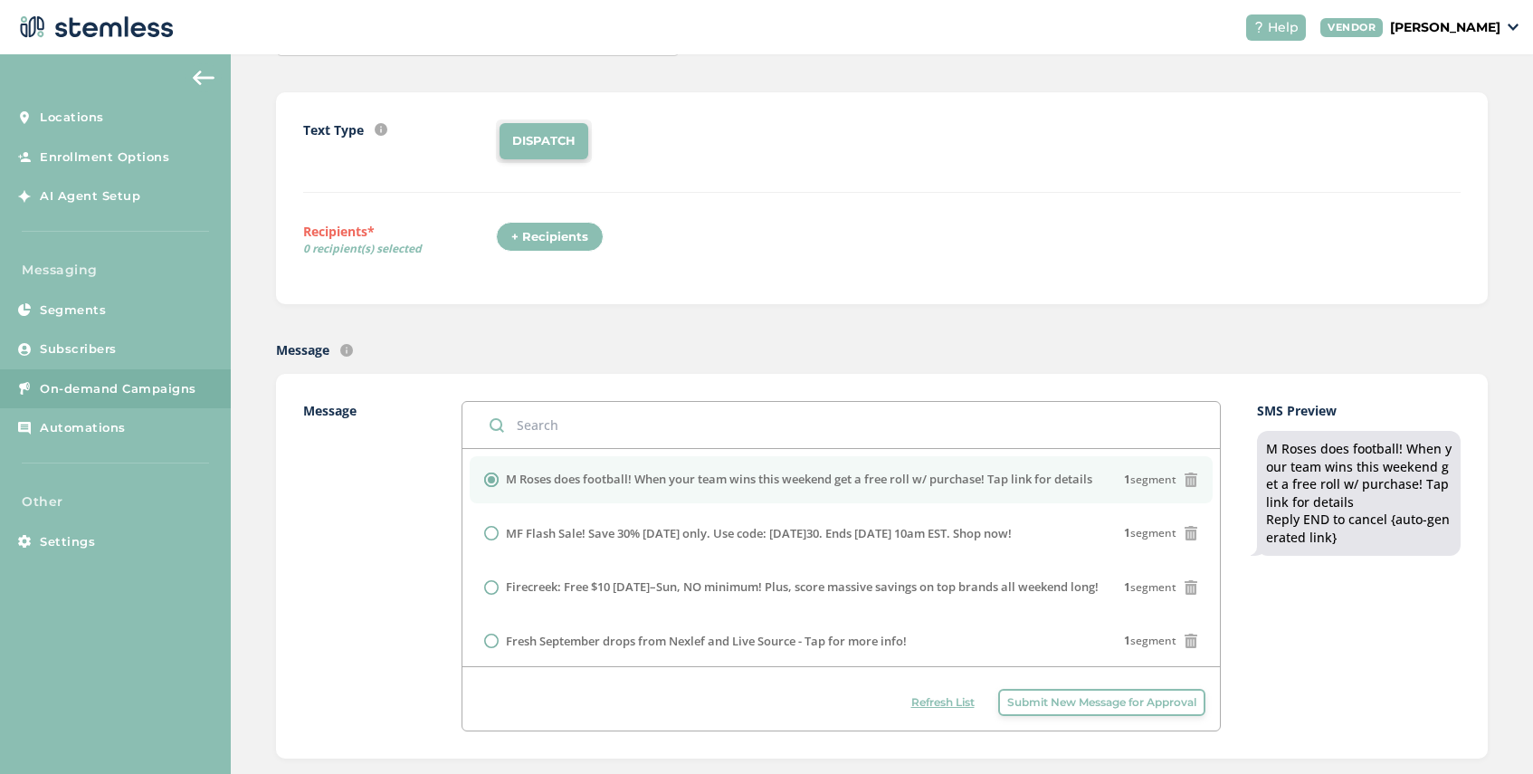
scroll to position [149, 0]
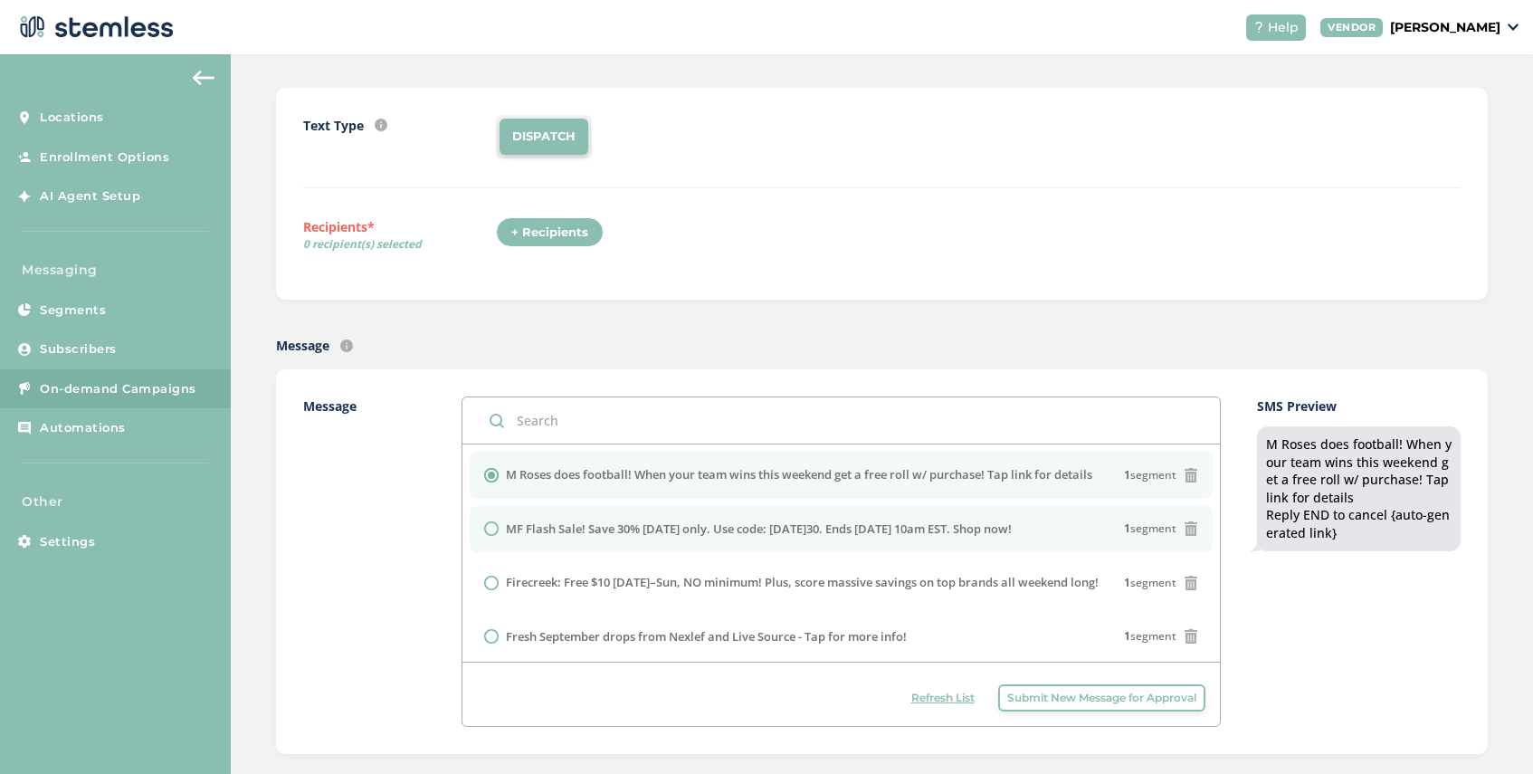
click at [592, 525] on label "MF Flash Sale! Save 30% [DATE] only. Use code: [DATE]30. Ends [DATE] 10am EST. …" at bounding box center [759, 529] width 506 height 18
radio input "false"
radio input "true"
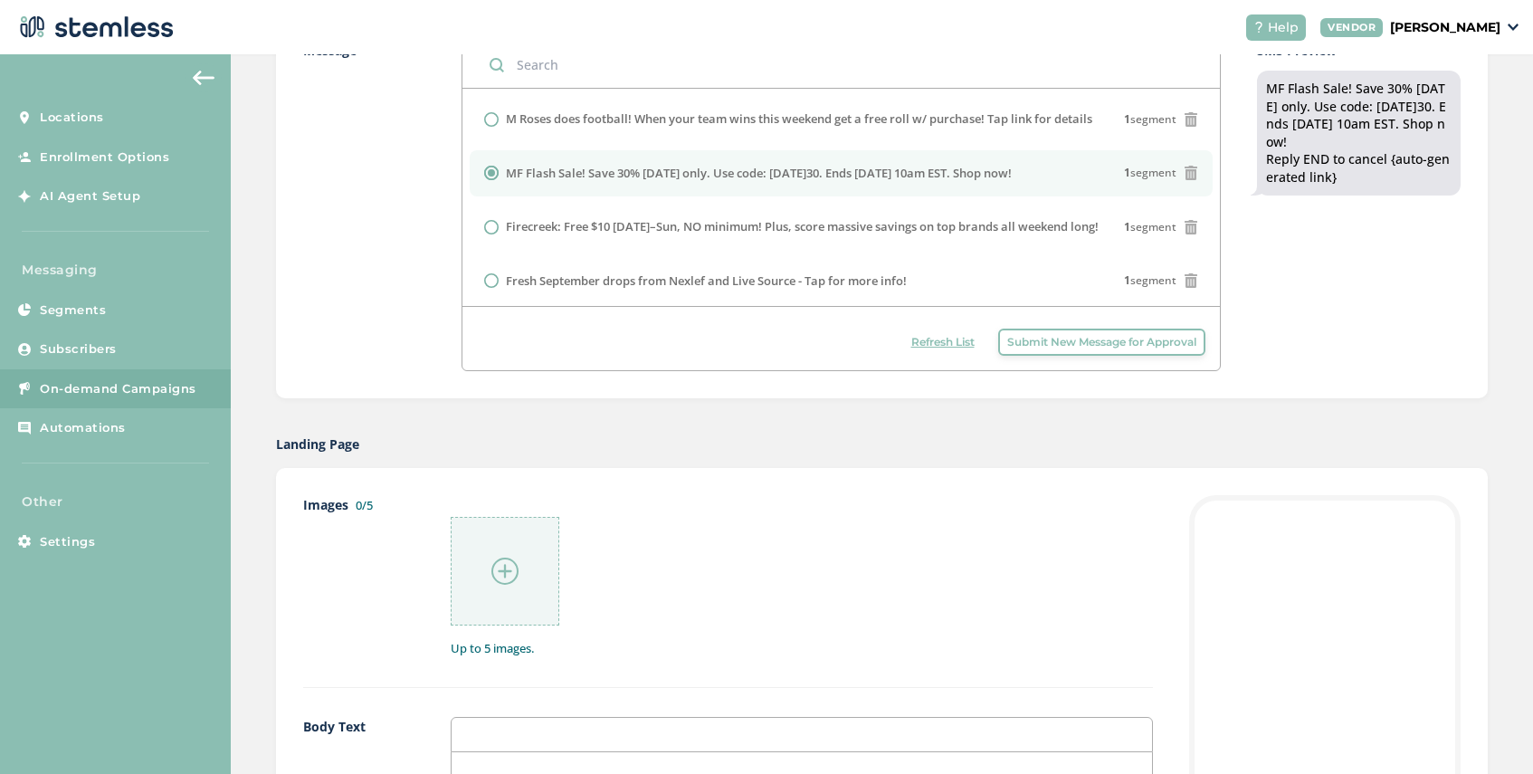
scroll to position [701, 0]
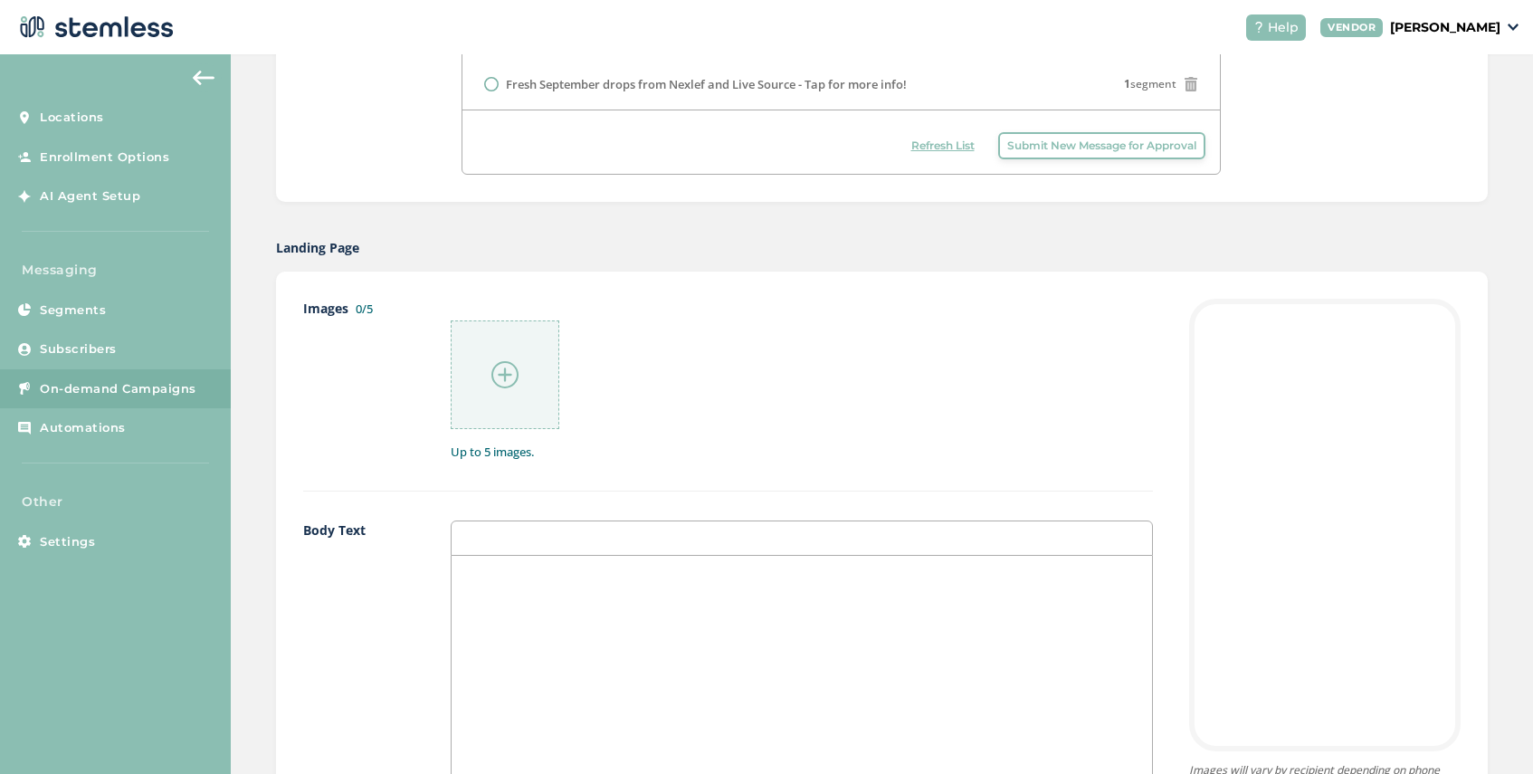
click at [497, 372] on img at bounding box center [504, 374] width 27 height 27
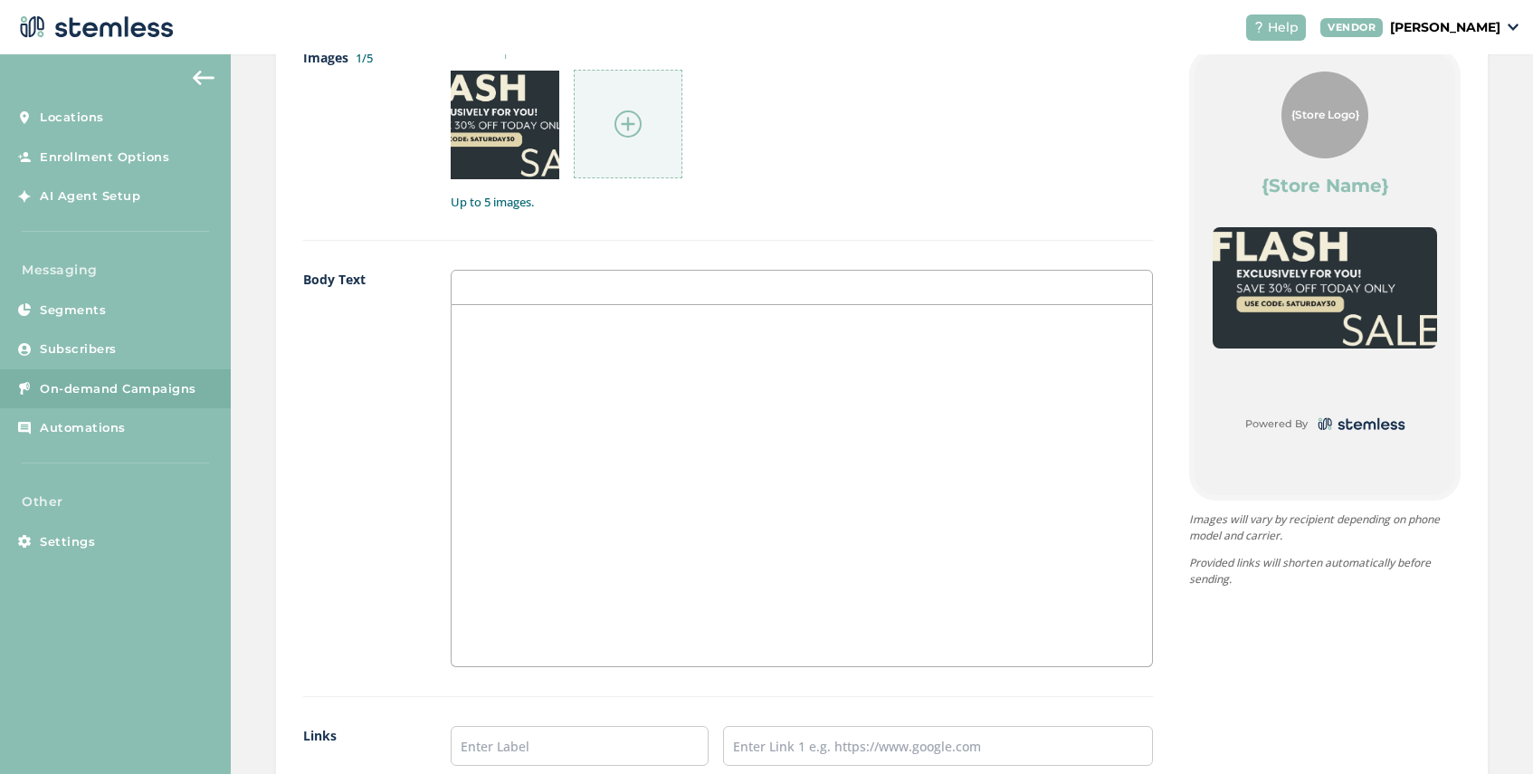
scroll to position [982, 0]
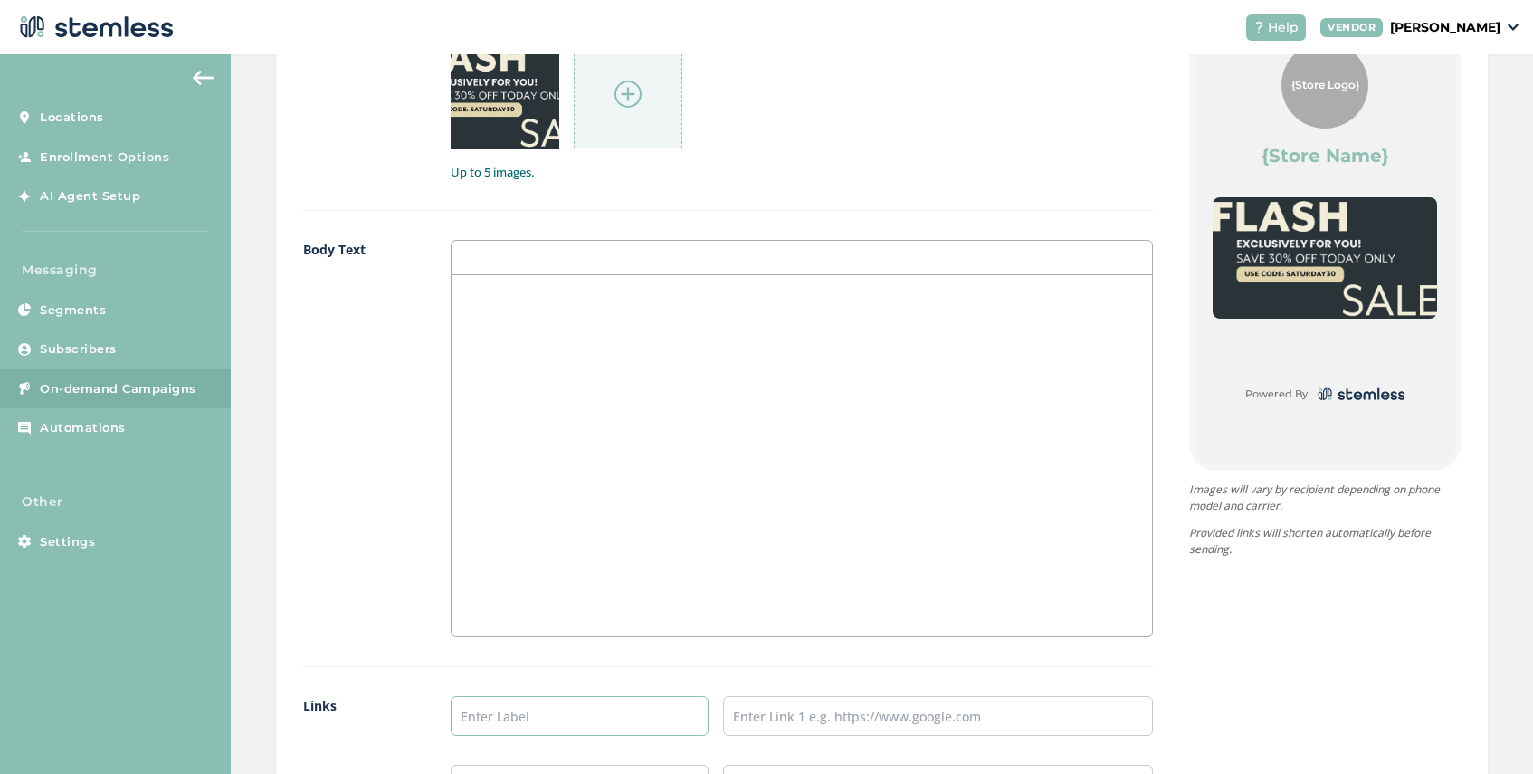
click at [493, 702] on input "text" at bounding box center [580, 716] width 258 height 40
type input "SHOP NOW"
paste input "[URL][DOMAIN_NAME]"
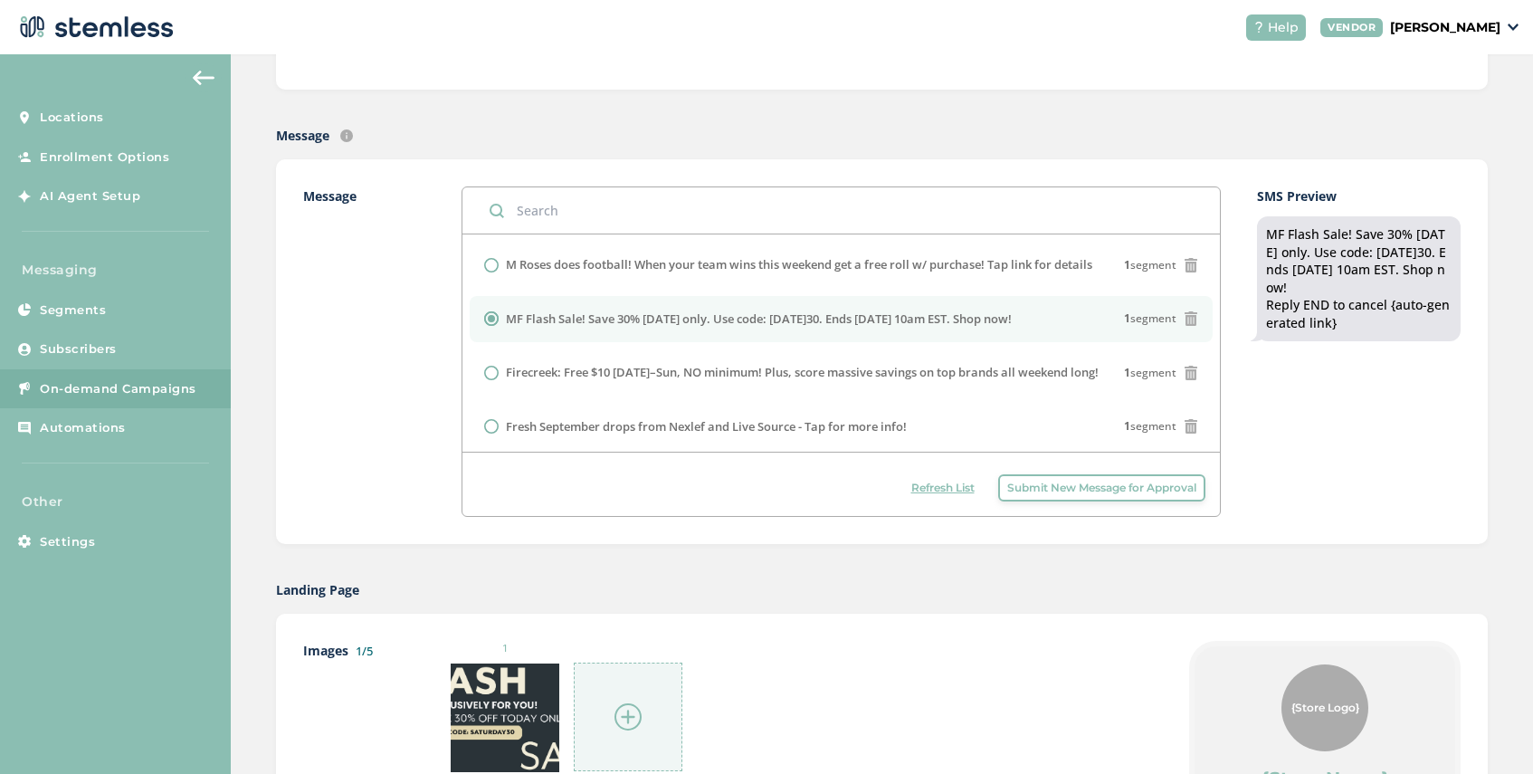
scroll to position [172, 0]
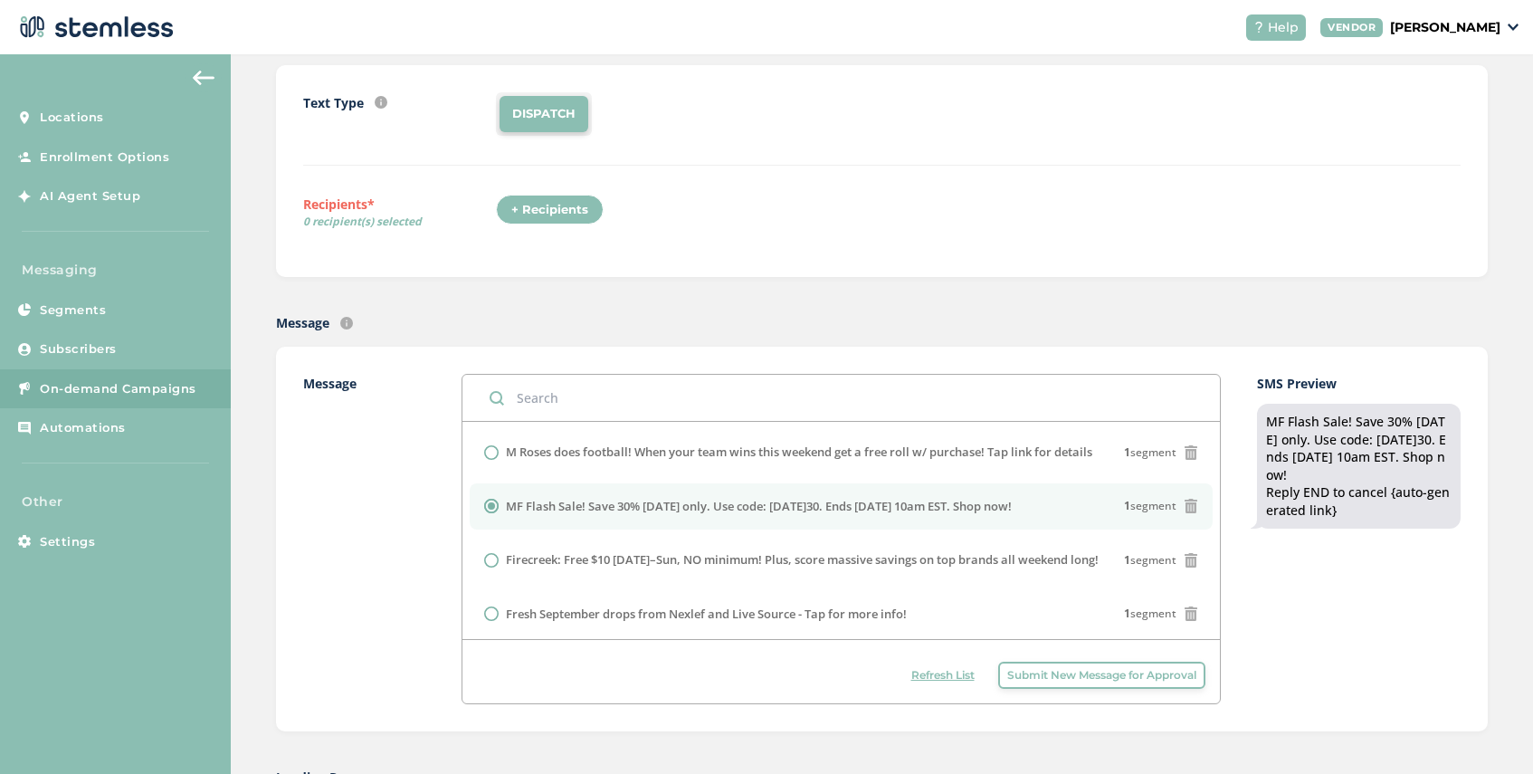
type input "[URL][DOMAIN_NAME]"
click at [527, 209] on div "+ Recipients" at bounding box center [550, 210] width 108 height 31
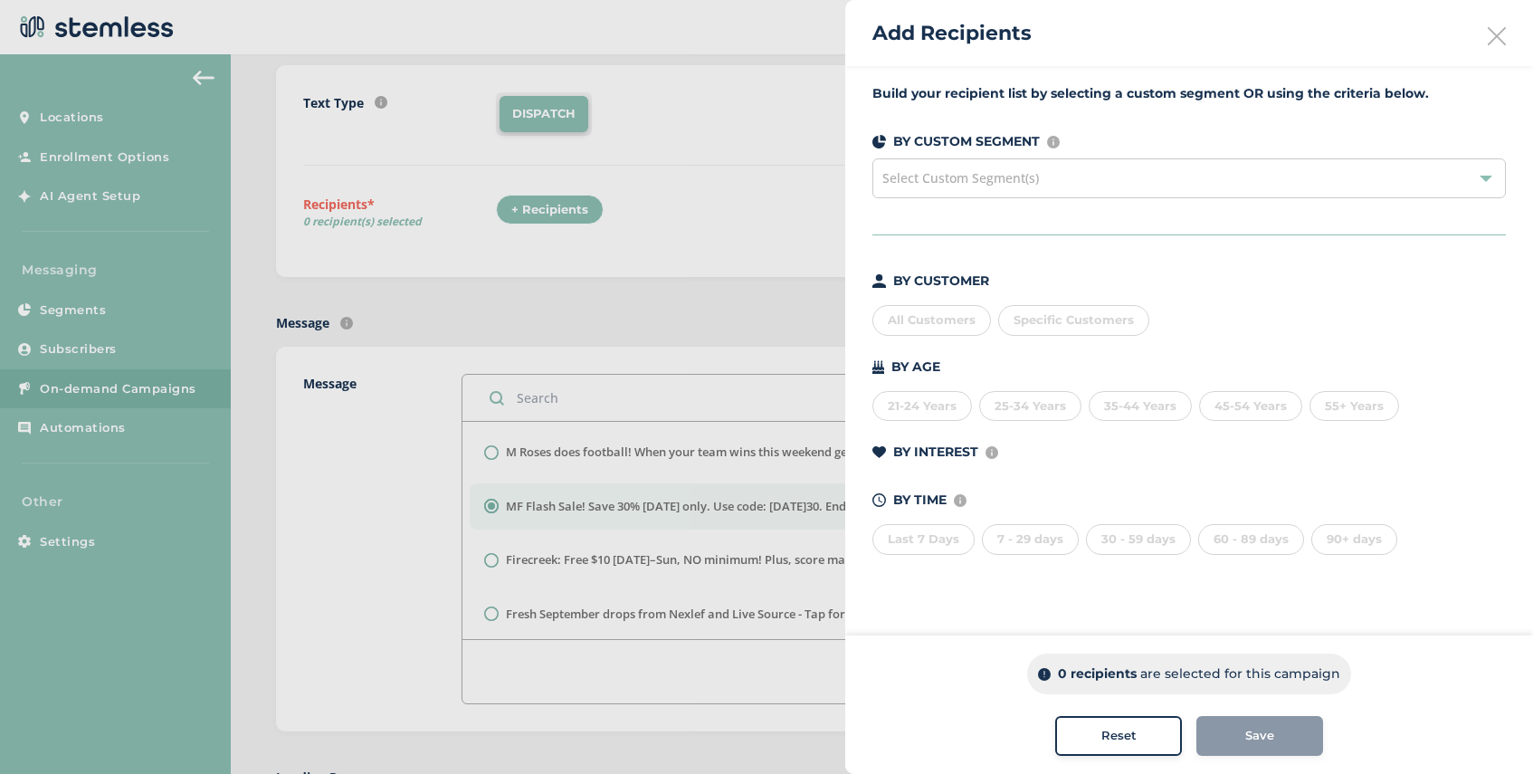
click at [1072, 173] on div "Select Custom Segment(s)" at bounding box center [1190, 178] width 634 height 40
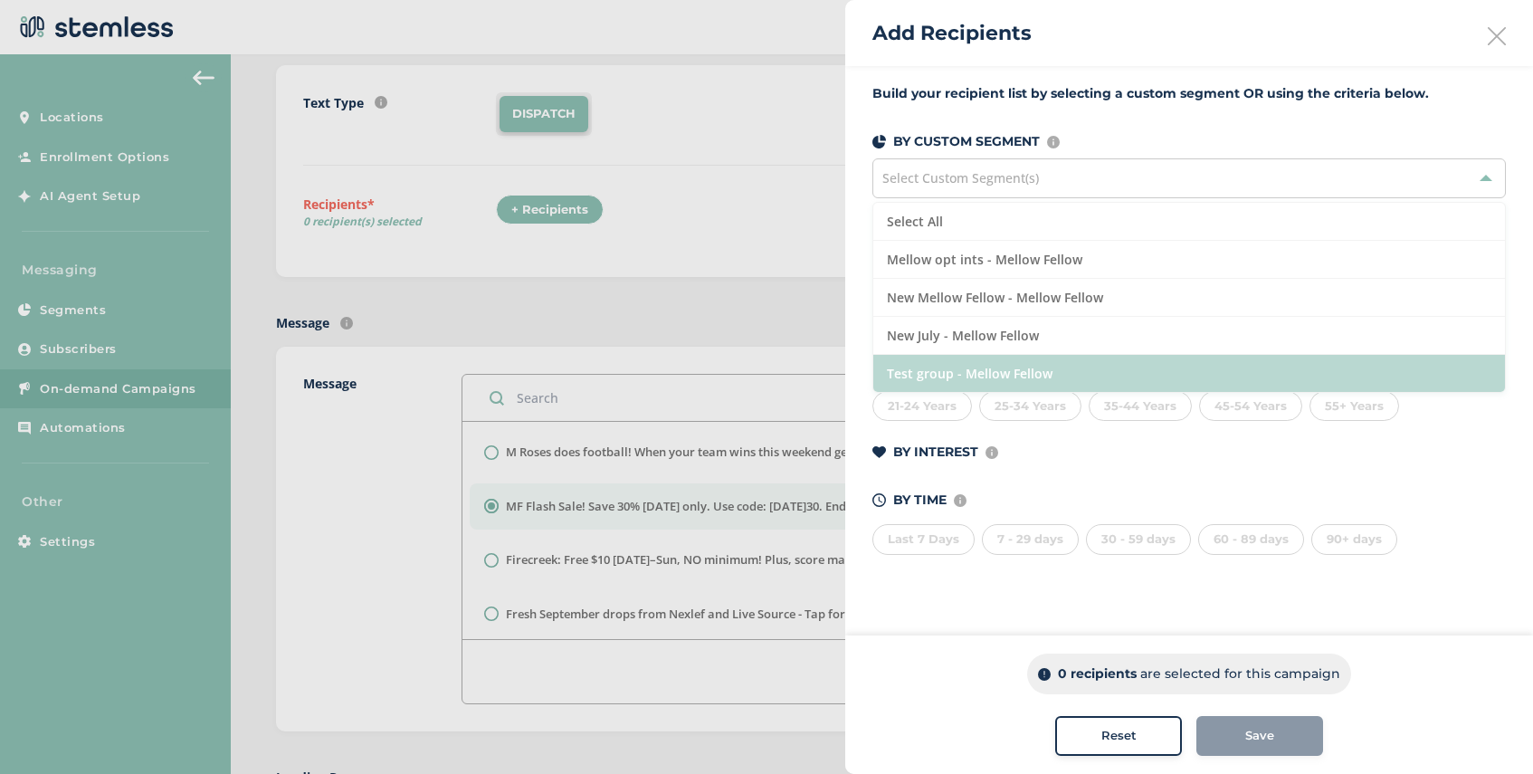
click at [1042, 367] on li "Test group - Mellow Fellow" at bounding box center [1189, 373] width 632 height 37
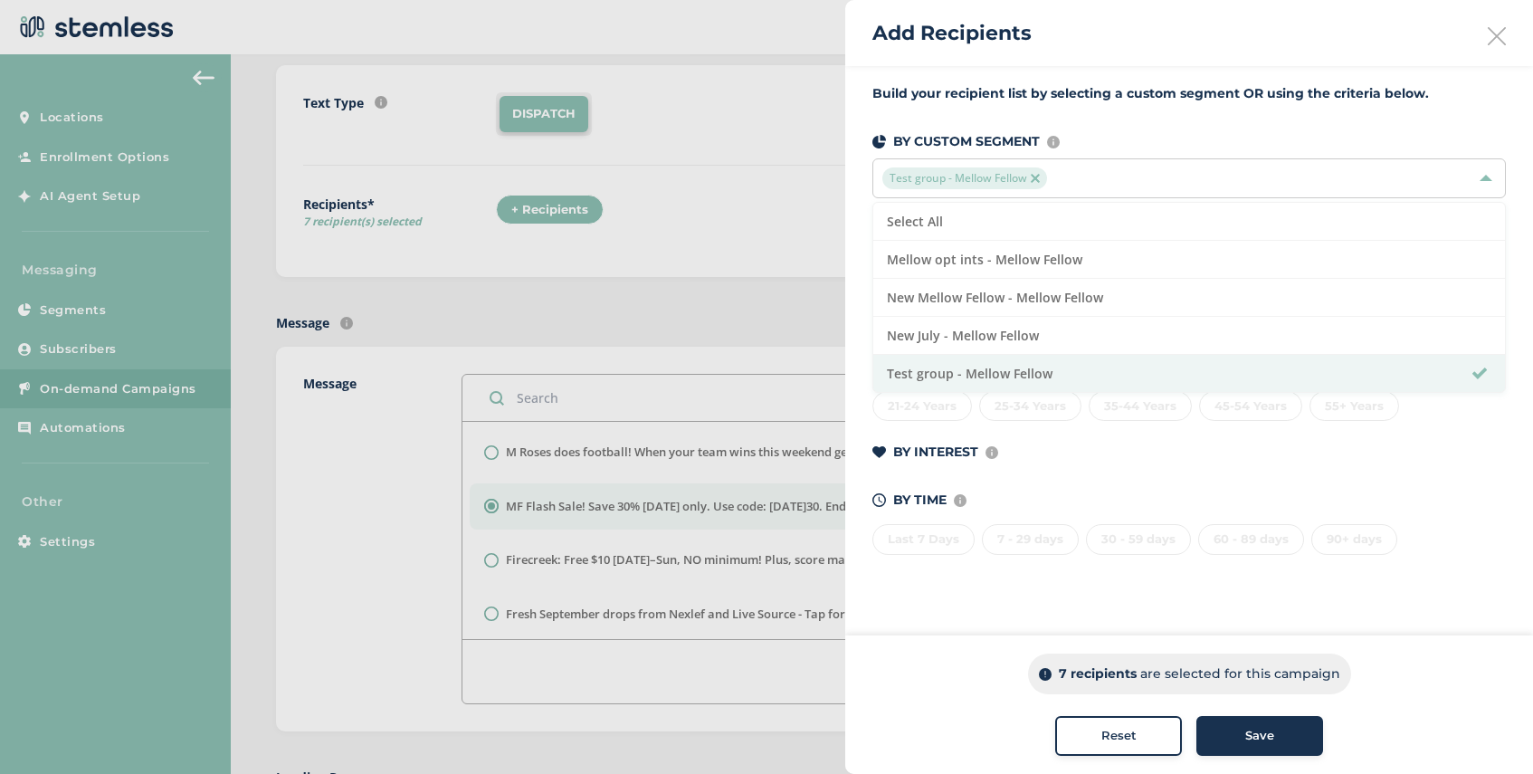
click at [1242, 739] on div "Save" at bounding box center [1260, 736] width 98 height 18
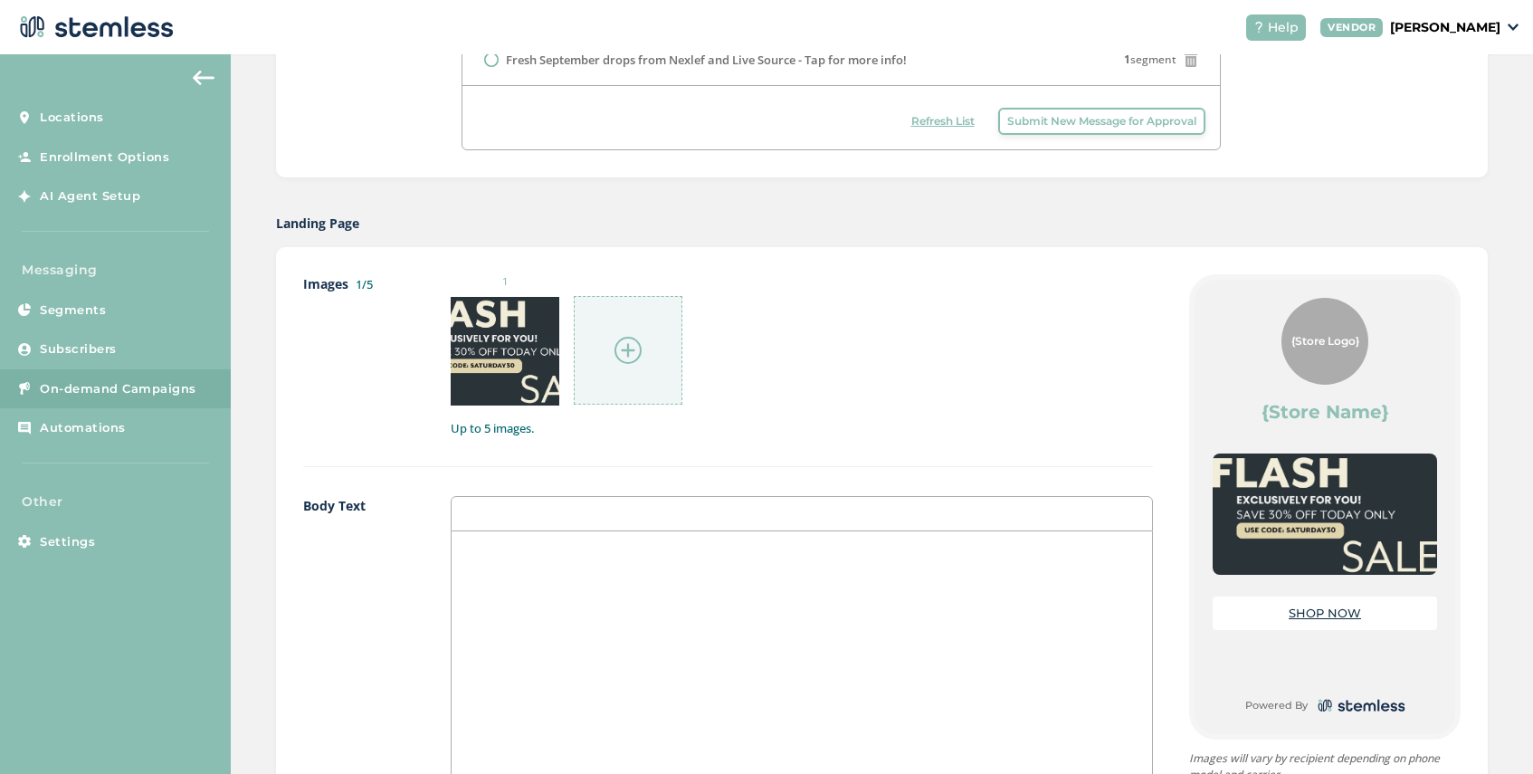
scroll to position [730, 0]
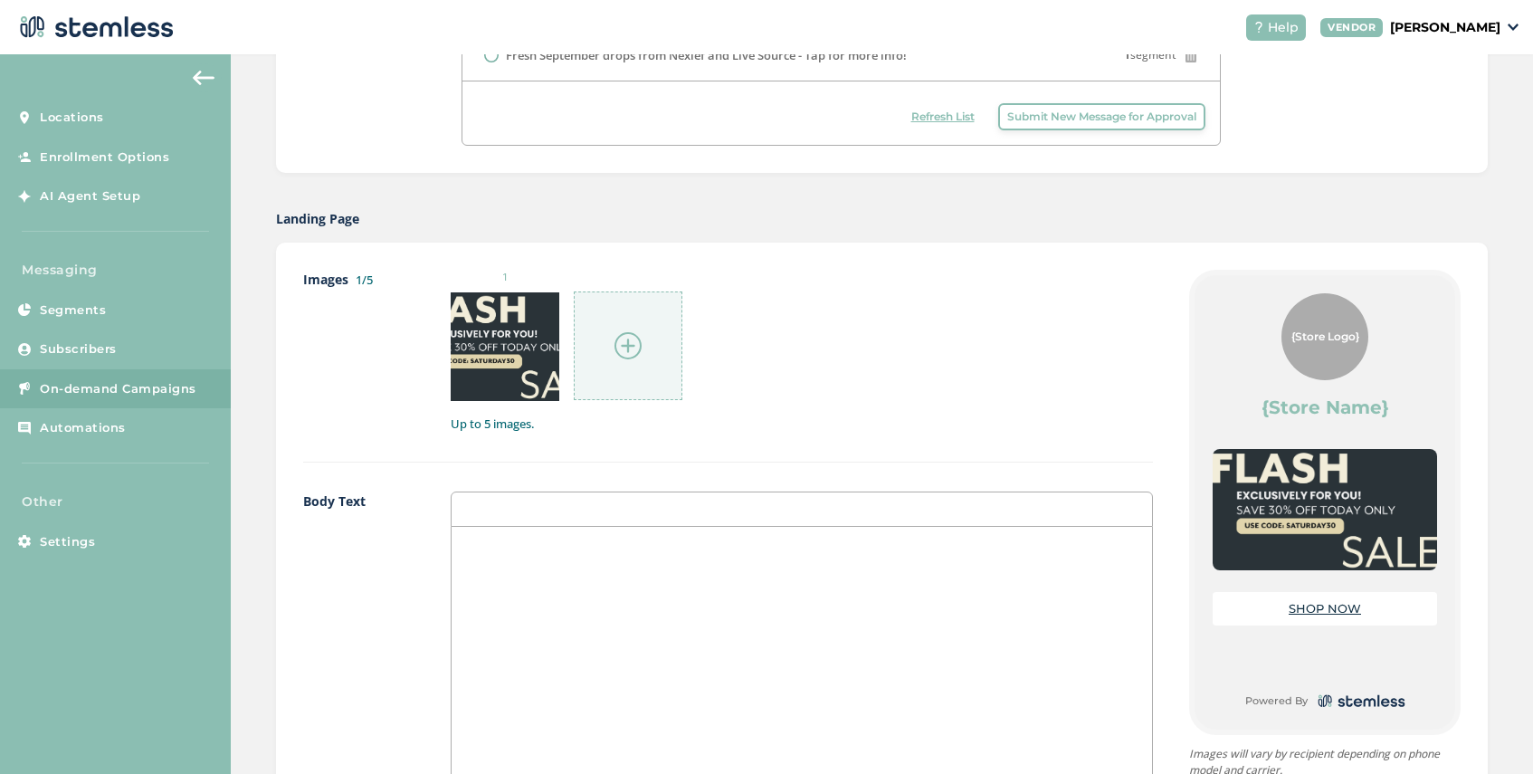
click at [492, 565] on div at bounding box center [802, 707] width 701 height 361
click at [465, 545] on p "TEST" at bounding box center [801, 546] width 673 height 16
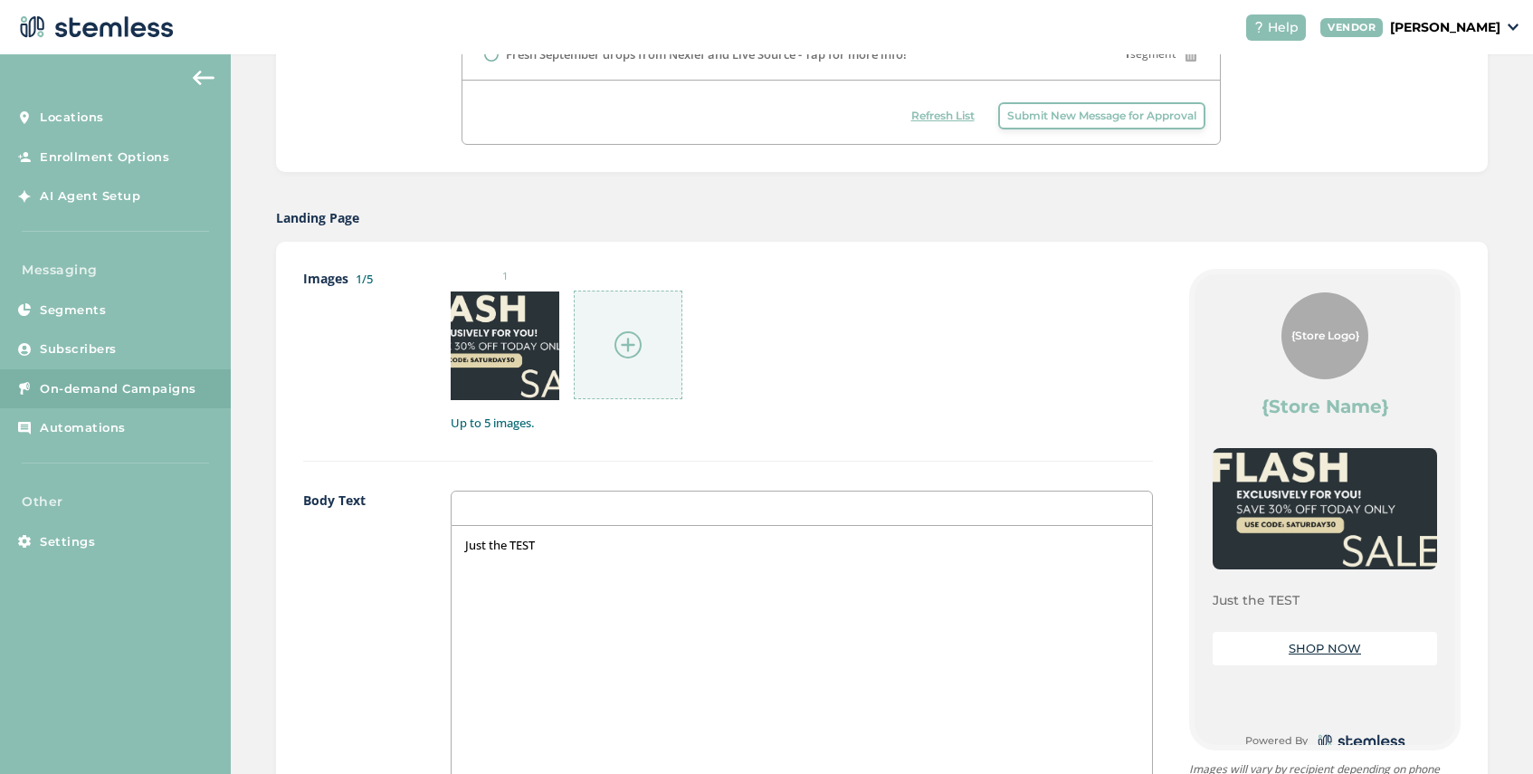
scroll to position [1361, 0]
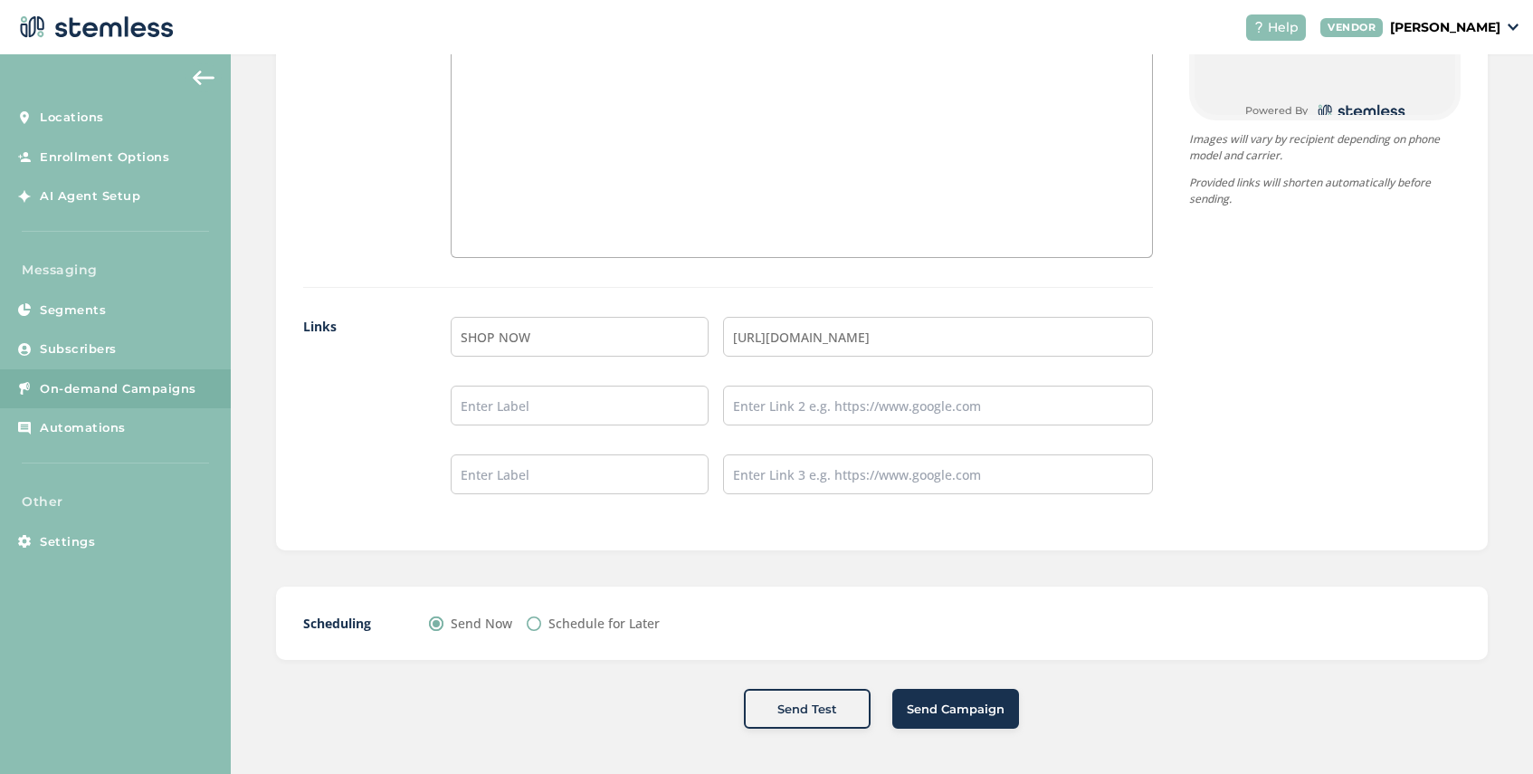
click at [934, 702] on span "Send Campaign" at bounding box center [956, 710] width 98 height 18
